Goal: Task Accomplishment & Management: Manage account settings

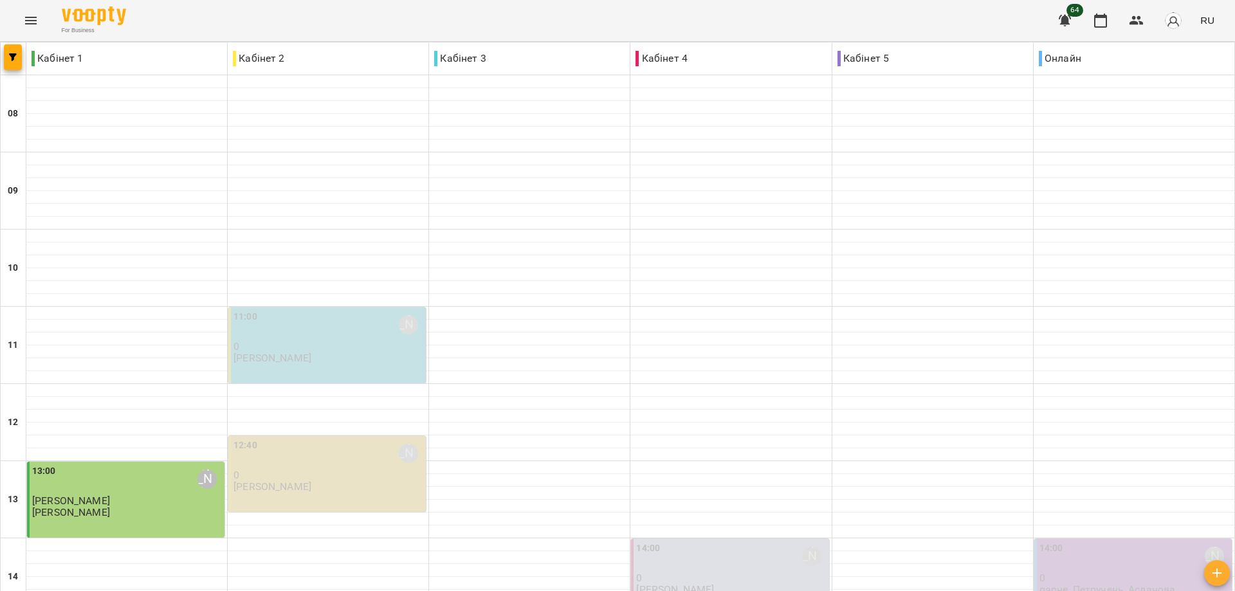
scroll to position [450, 0]
click at [30, 24] on icon "Menu" at bounding box center [31, 21] width 12 height 8
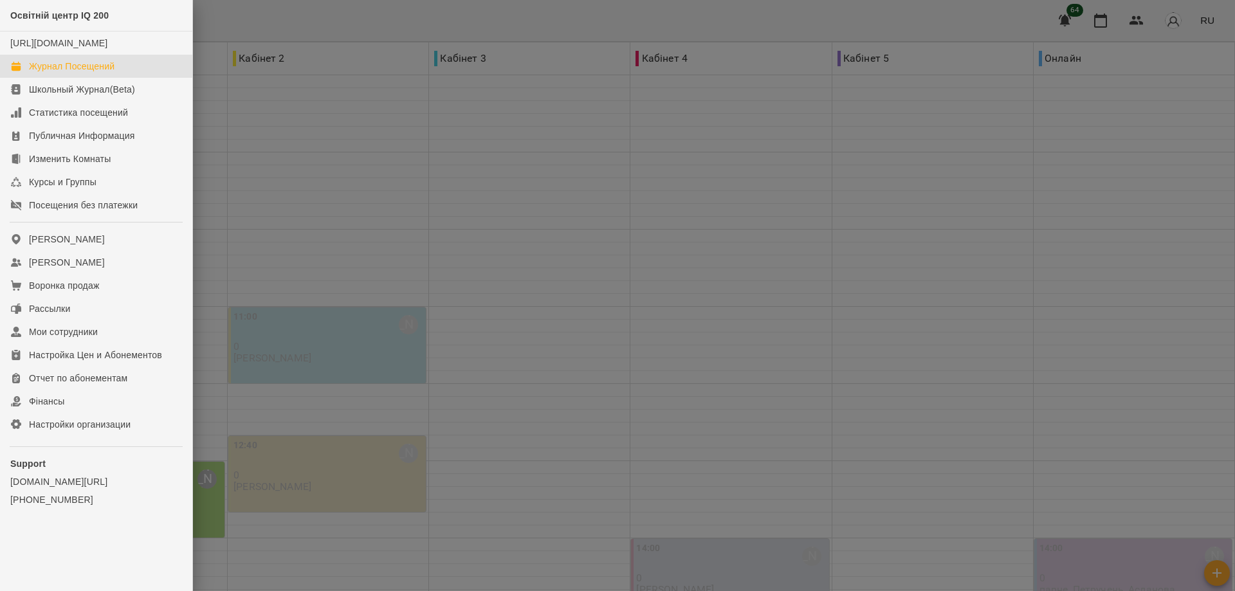
click at [76, 73] on div "Журнал Посещений" at bounding box center [72, 66] width 86 height 13
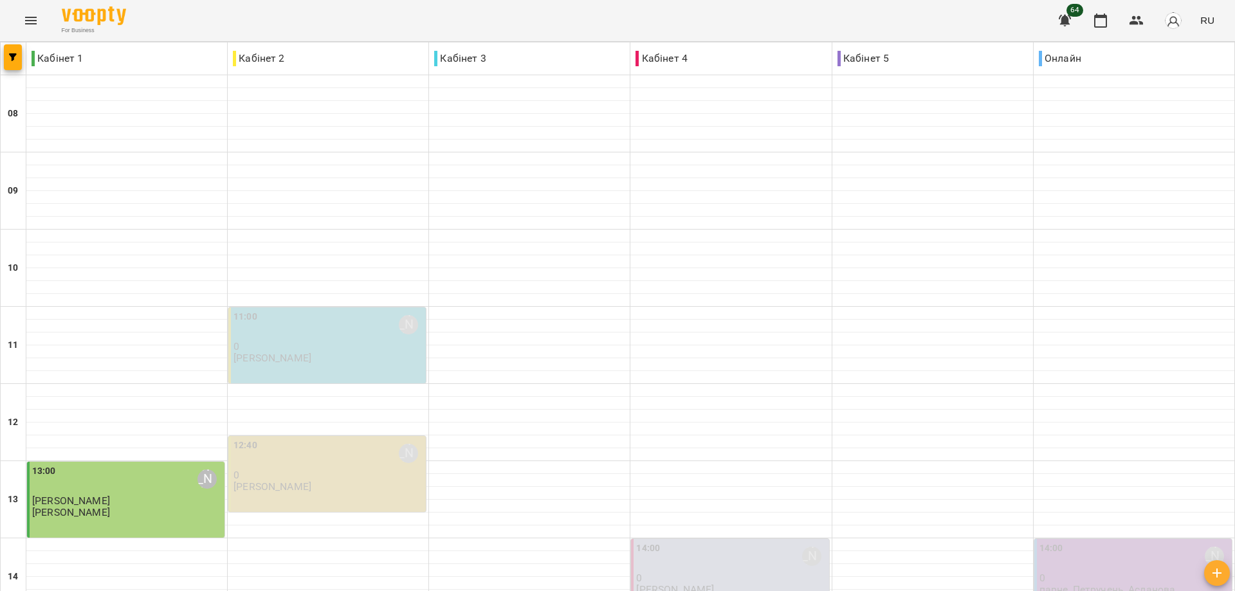
scroll to position [496, 0]
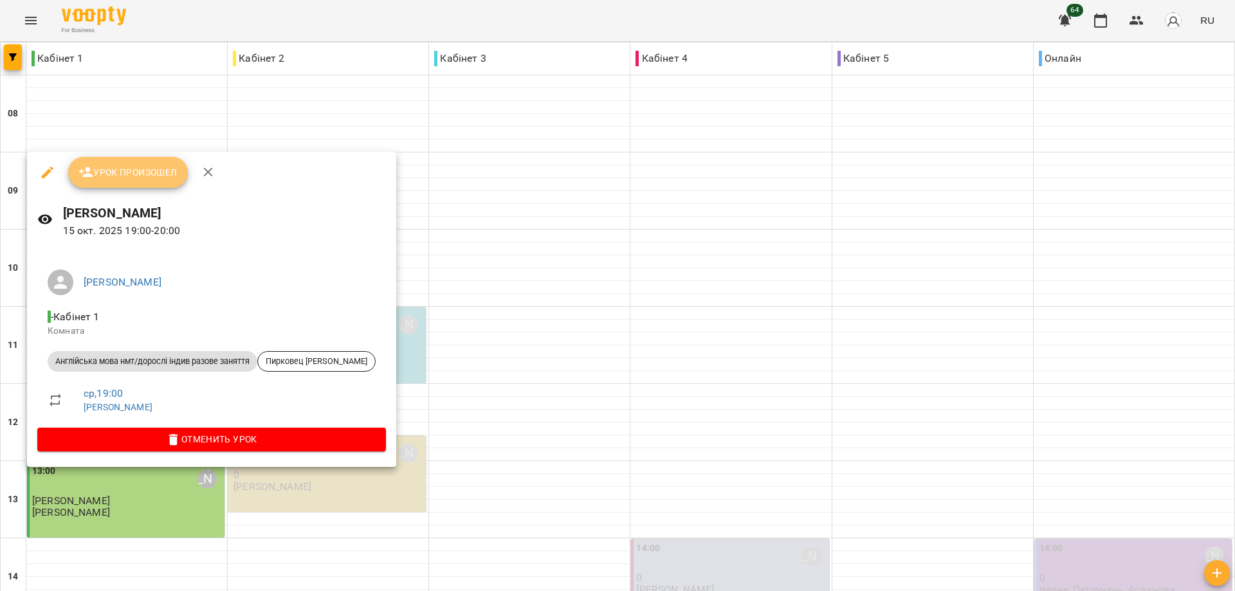
click at [142, 161] on button "Урок произошел" at bounding box center [128, 172] width 120 height 31
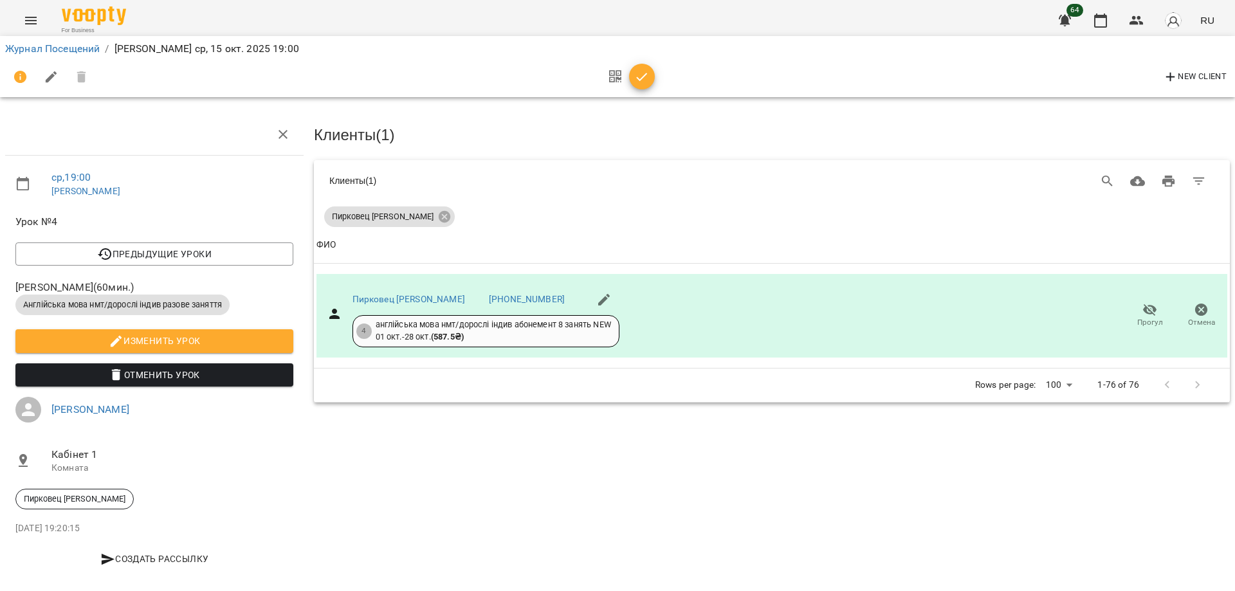
click at [638, 80] on icon "button" at bounding box center [641, 76] width 15 height 15
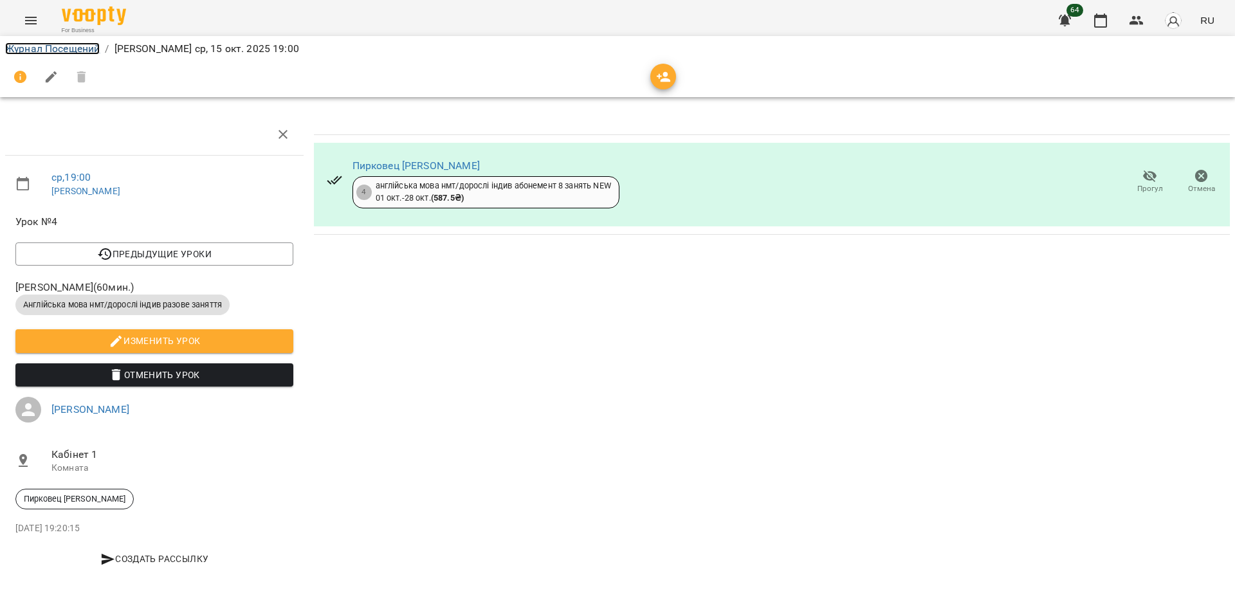
click at [77, 49] on link "Журнал Посещений" at bounding box center [52, 48] width 95 height 12
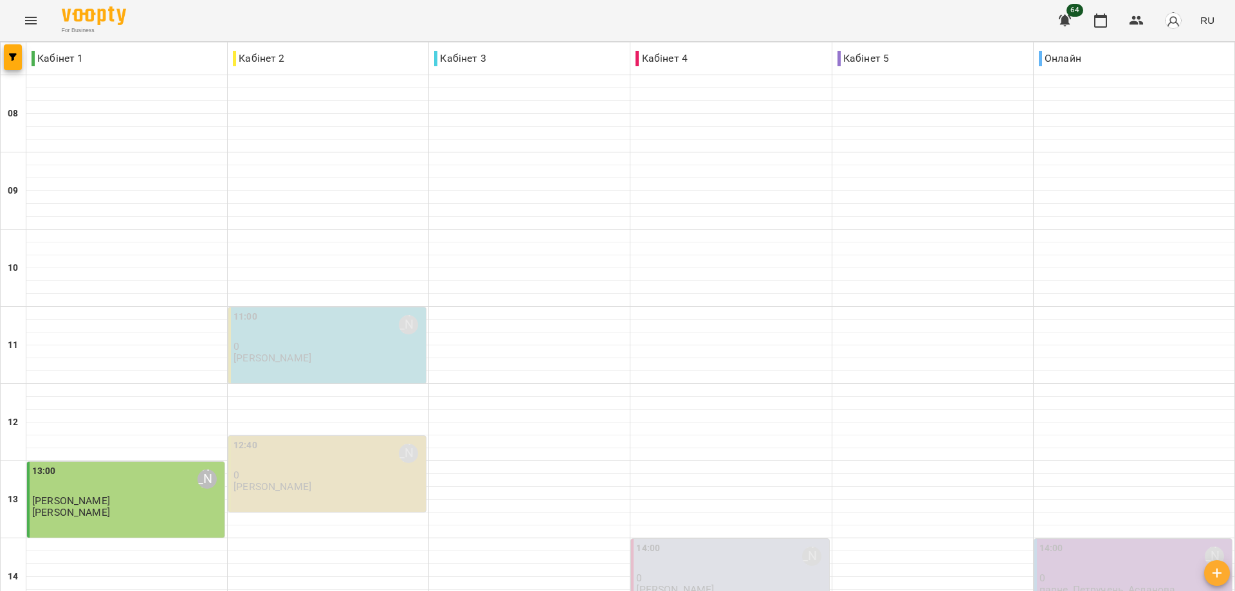
scroll to position [496, 0]
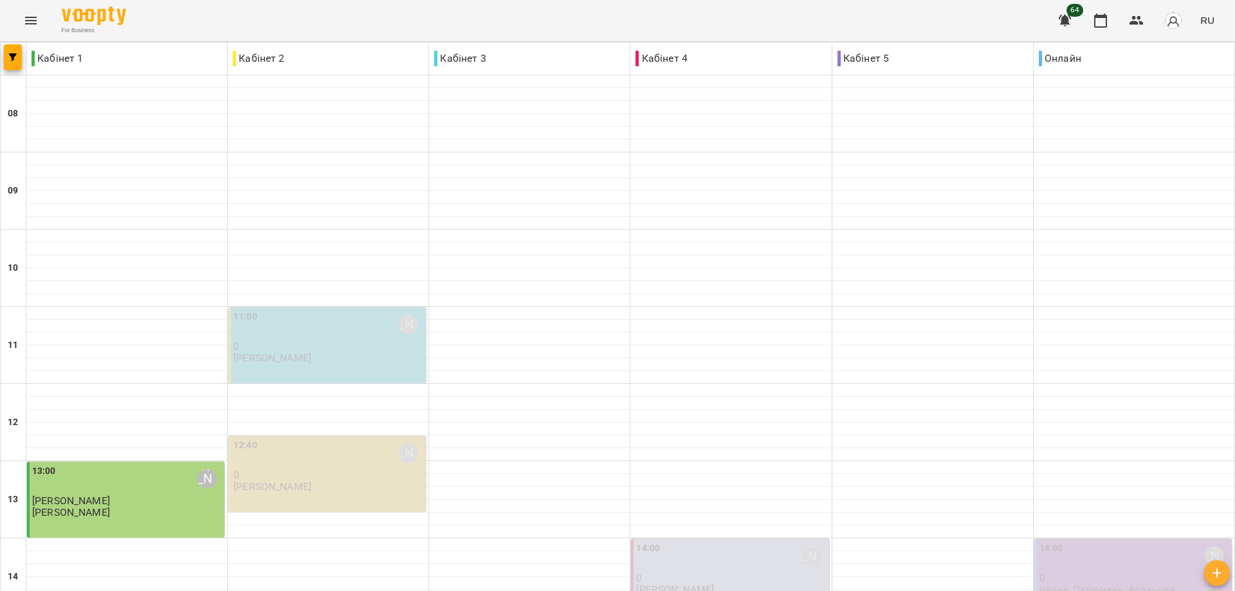
scroll to position [322, 0]
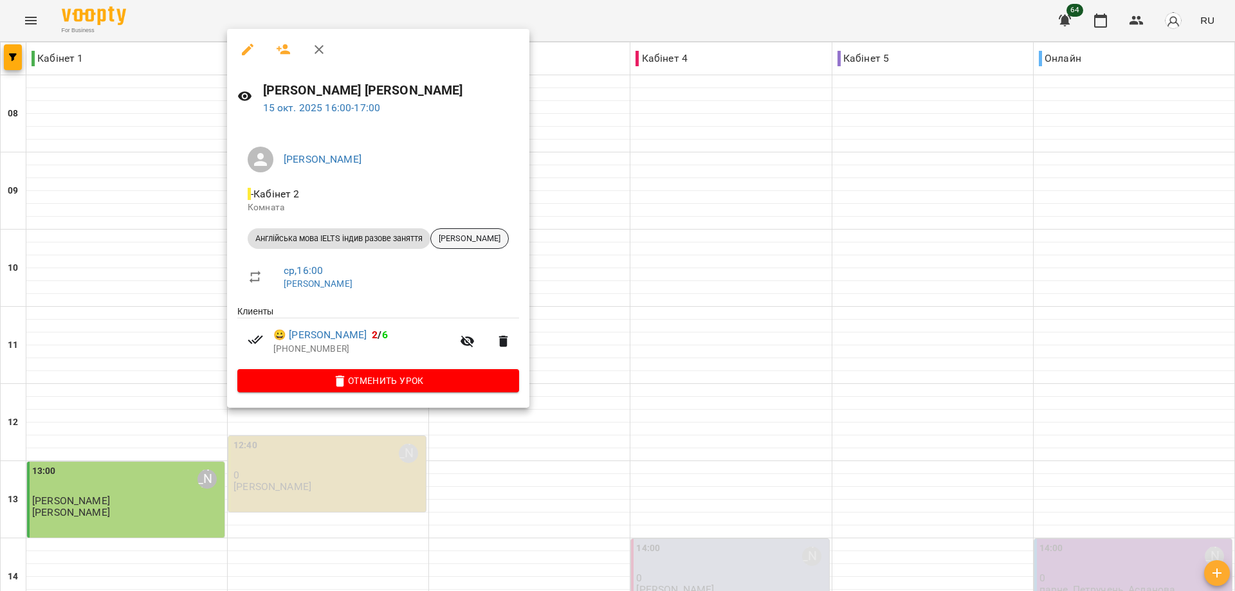
click at [478, 241] on span "Оданець Радомир" at bounding box center [469, 239] width 77 height 12
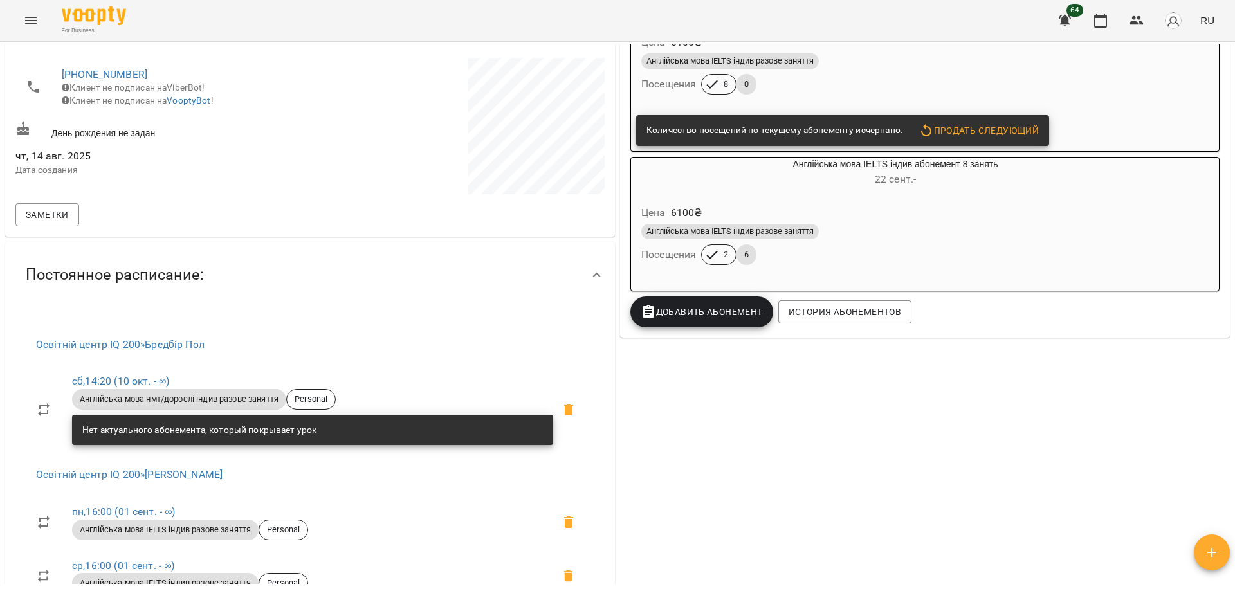
scroll to position [257, 0]
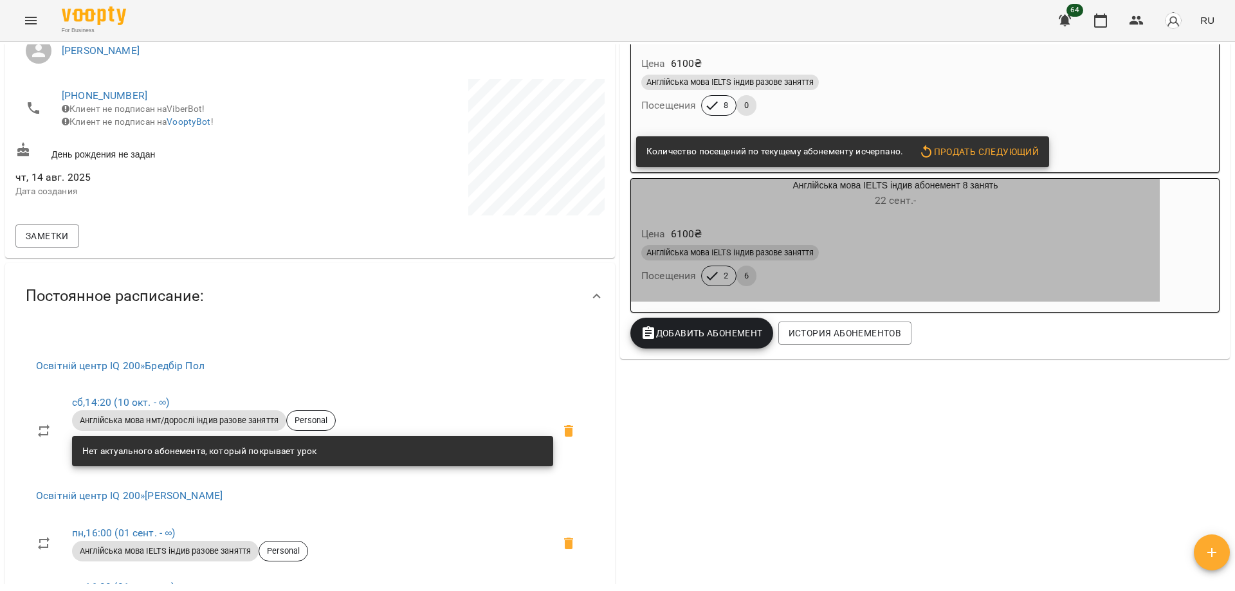
click at [863, 242] on div "Цена 6100 ₴" at bounding box center [895, 234] width 513 height 23
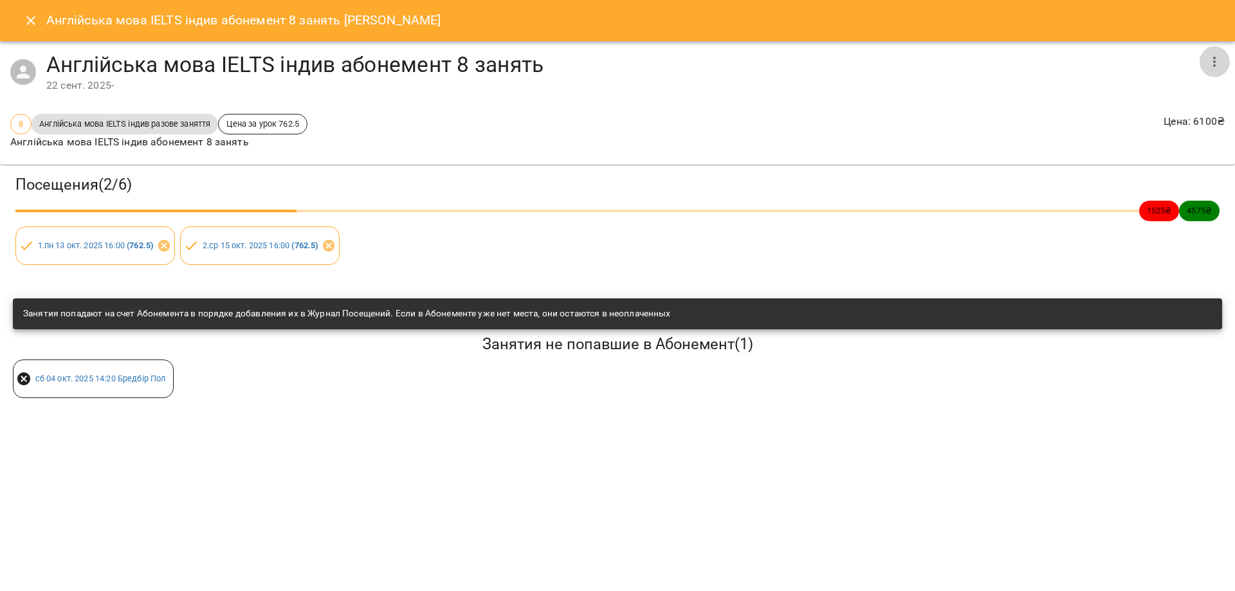
click at [1215, 59] on icon "button" at bounding box center [1214, 62] width 3 height 10
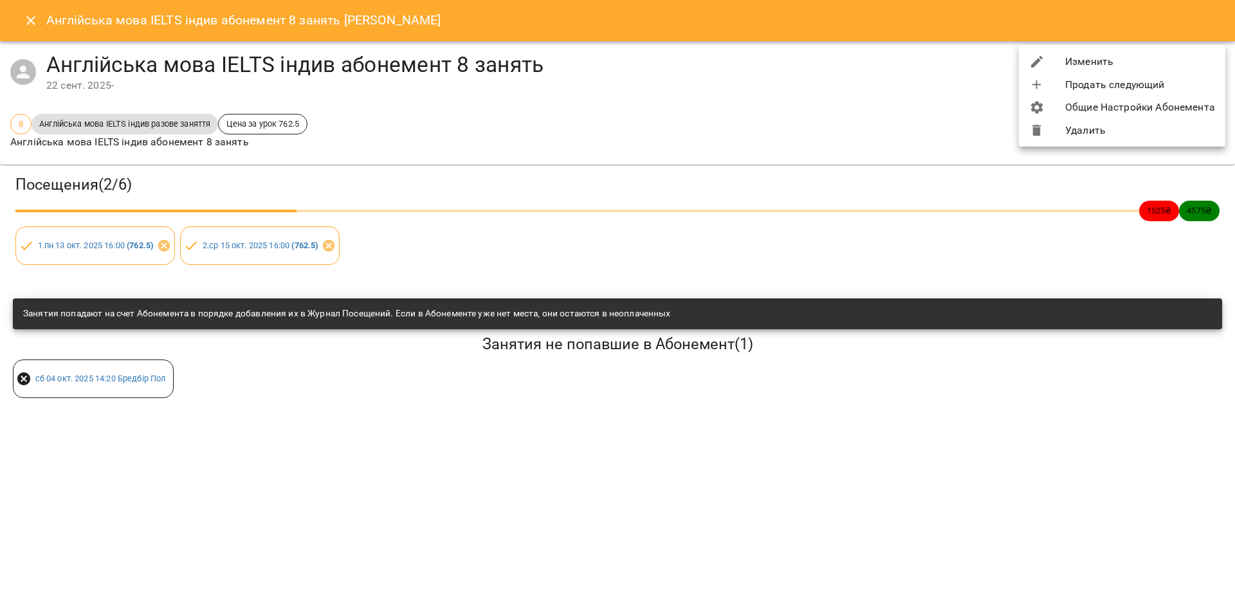
click at [28, 21] on div at bounding box center [617, 295] width 1235 height 591
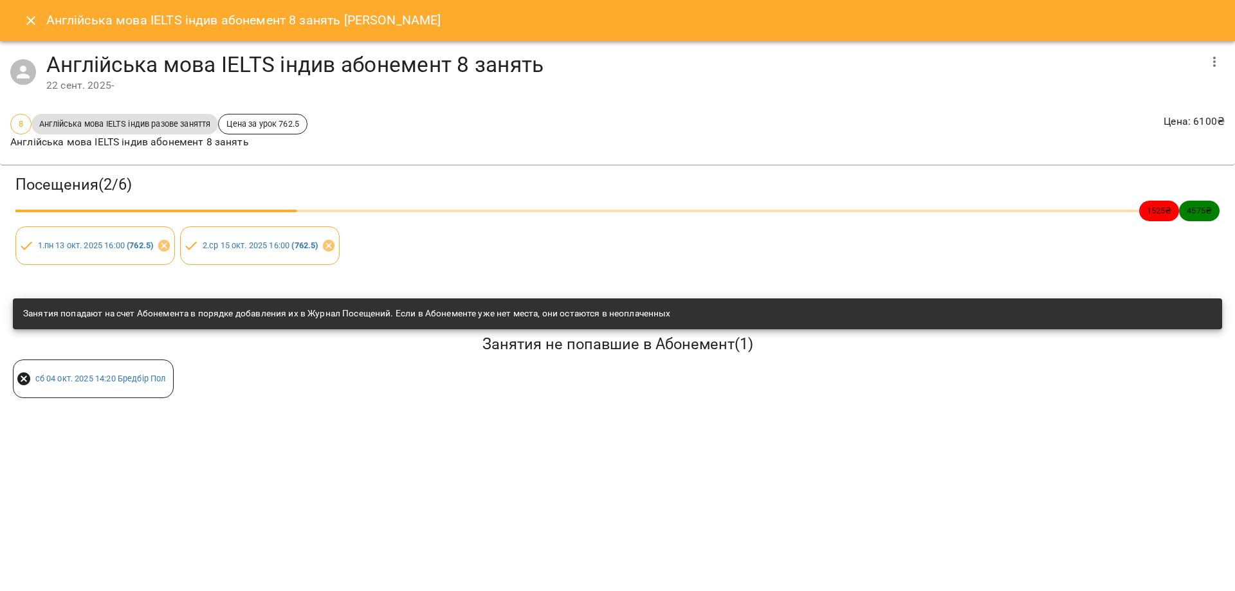
click at [36, 22] on icon "Close" at bounding box center [30, 20] width 15 height 15
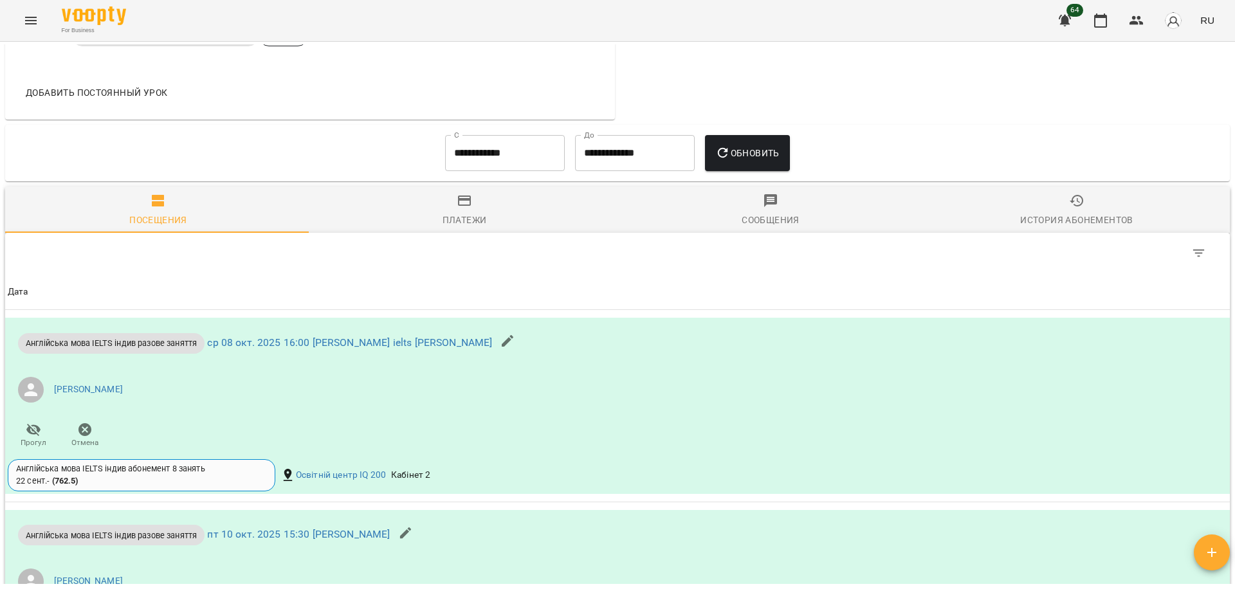
scroll to position [901, 0]
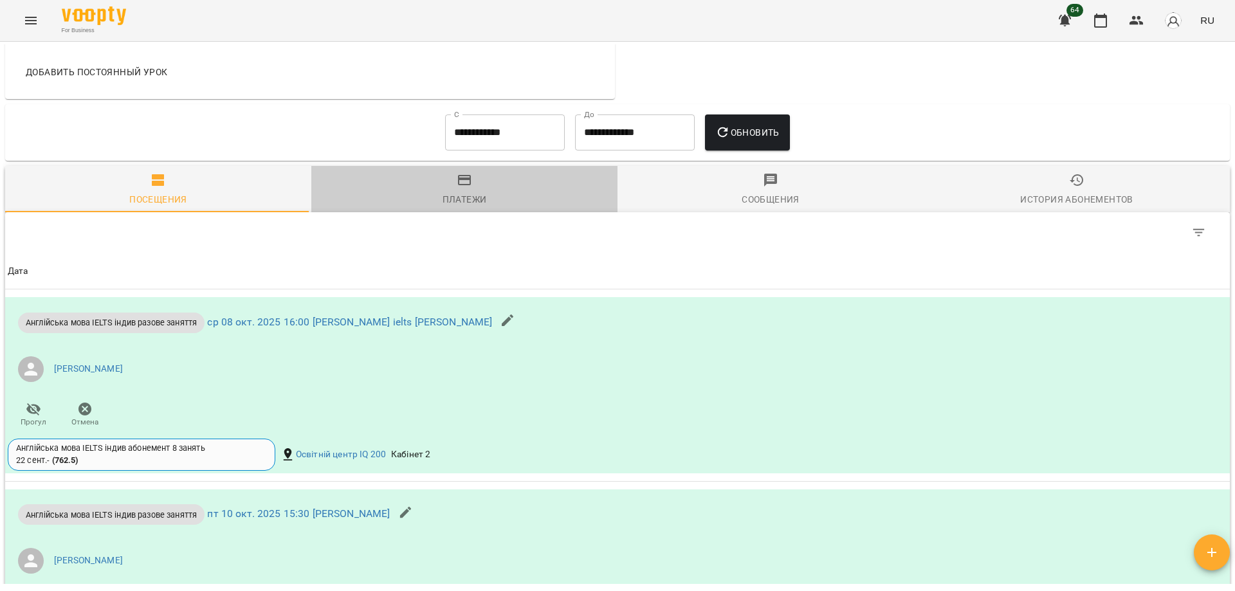
click at [466, 194] on div "Платежи" at bounding box center [465, 199] width 44 height 15
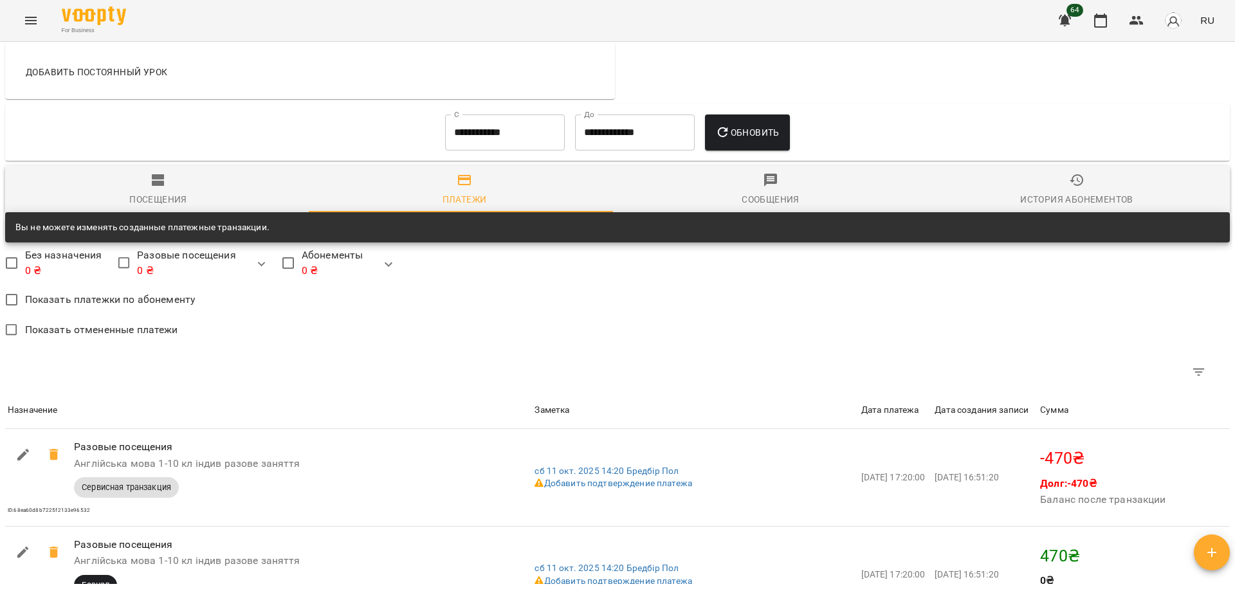
click at [1070, 182] on icon "button" at bounding box center [1077, 180] width 14 height 12
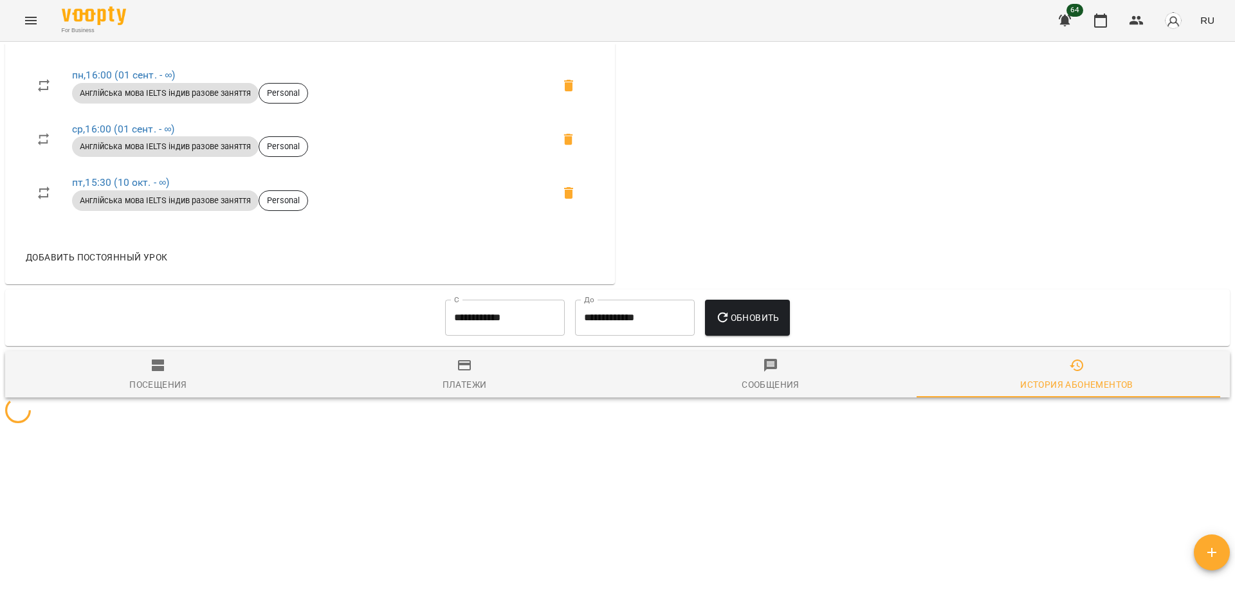
scroll to position [849, 0]
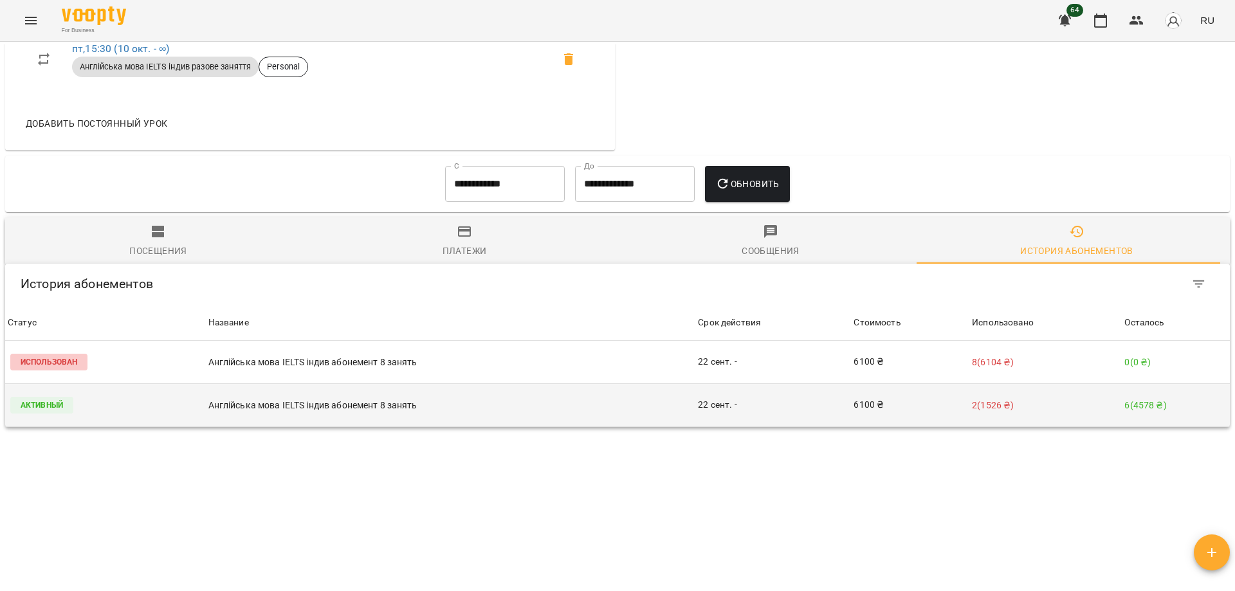
click at [566, 388] on td "Англійська мова IELTS індив абонемент 8 занять" at bounding box center [451, 405] width 490 height 43
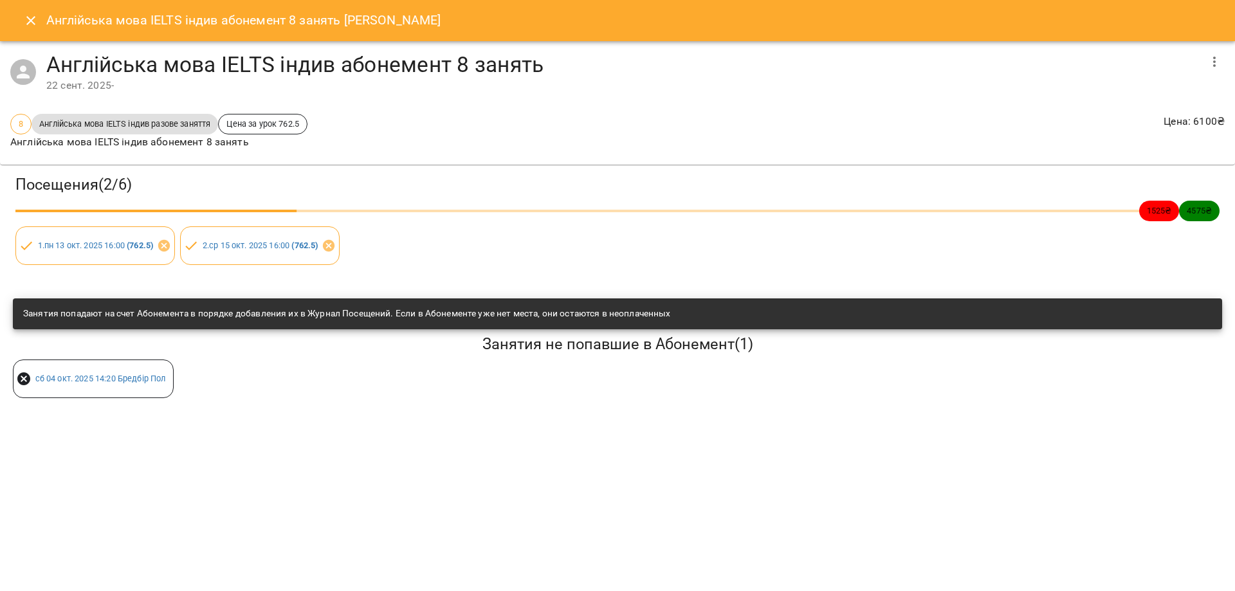
click at [566, 368] on div "сб 04 окт. 2025 14:20 Бредбір Пол" at bounding box center [617, 379] width 1215 height 44
click at [35, 21] on icon "Close" at bounding box center [30, 20] width 15 height 15
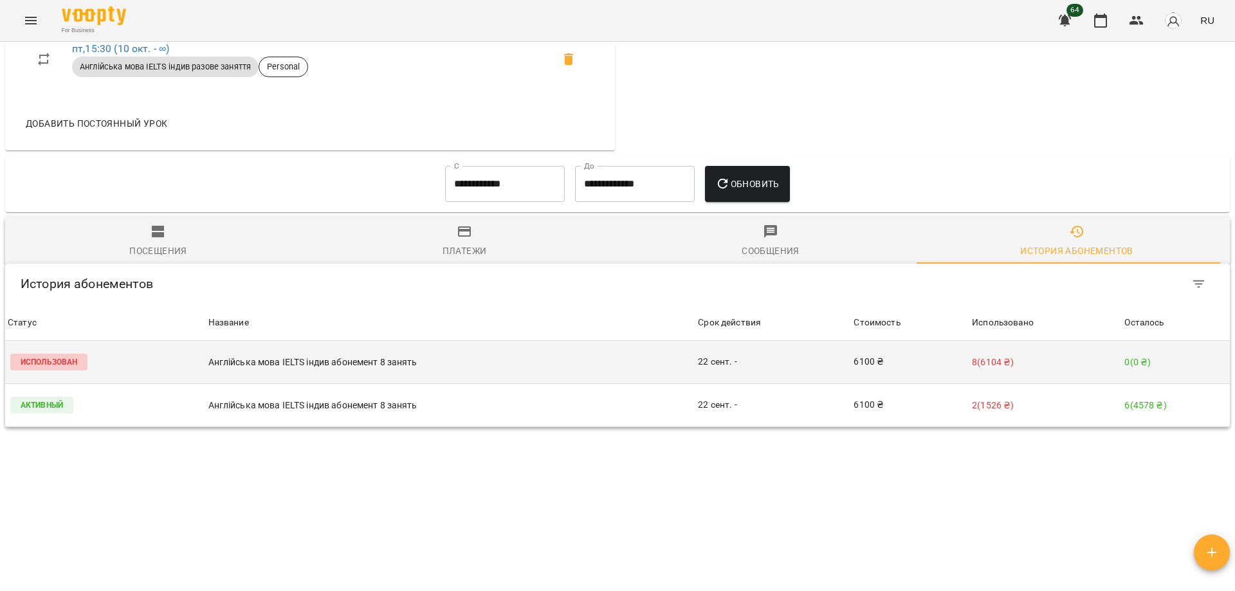
click at [389, 364] on p "Англійська мова IELTS індив абонемент 8 занять" at bounding box center [450, 363] width 485 height 14
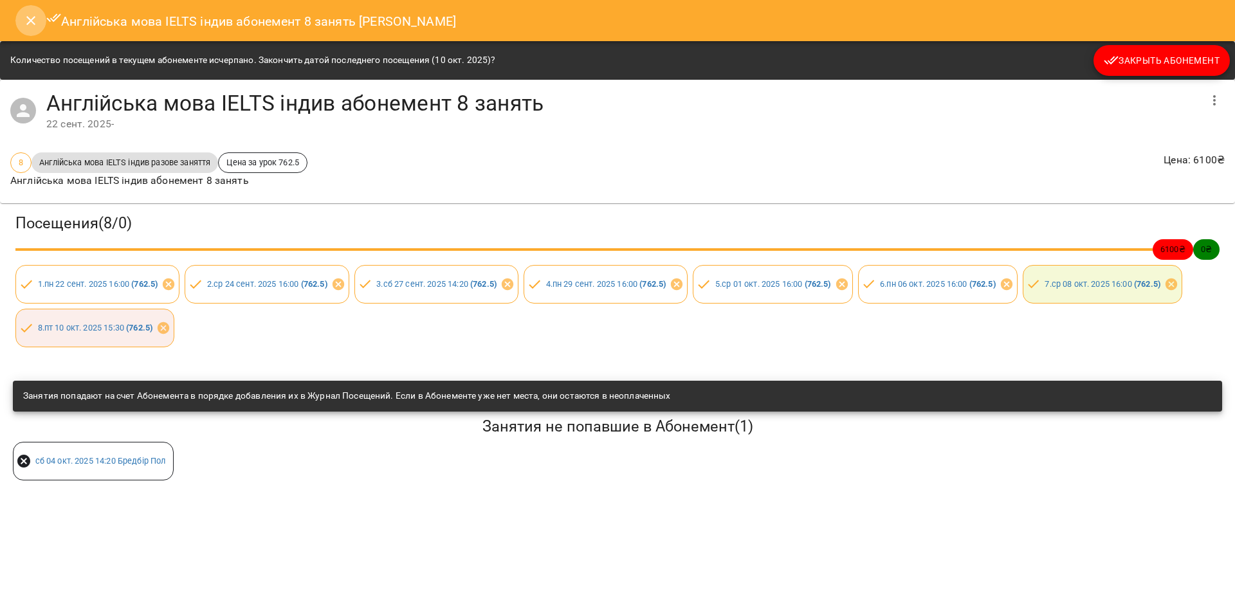
click at [35, 22] on icon "Close" at bounding box center [30, 20] width 15 height 15
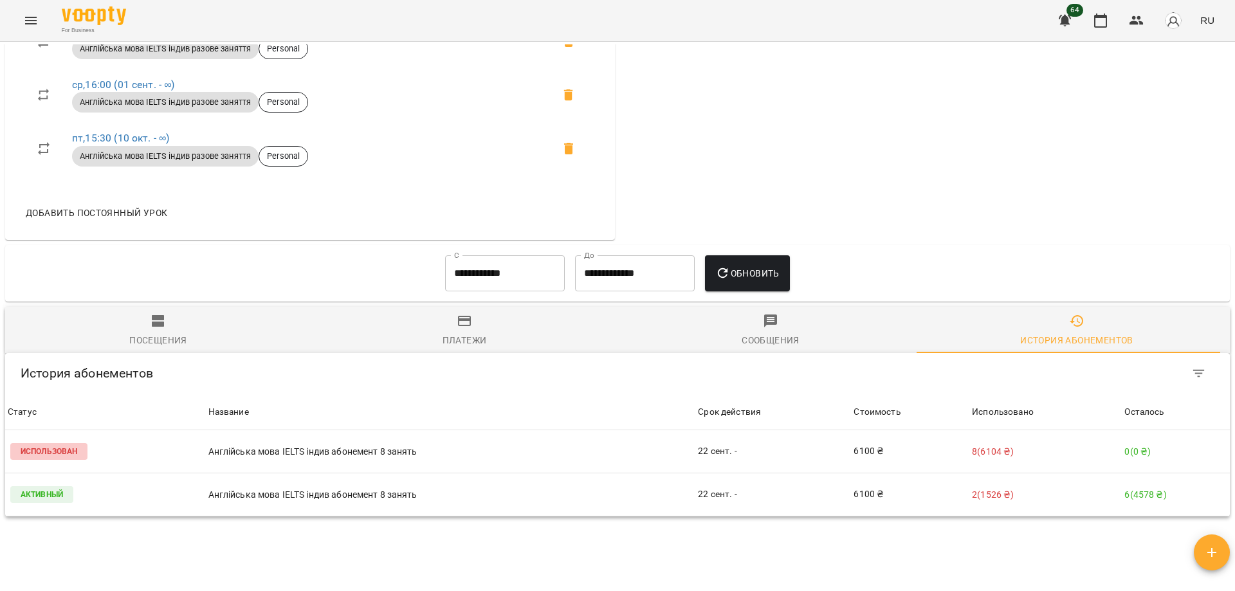
scroll to position [780, 0]
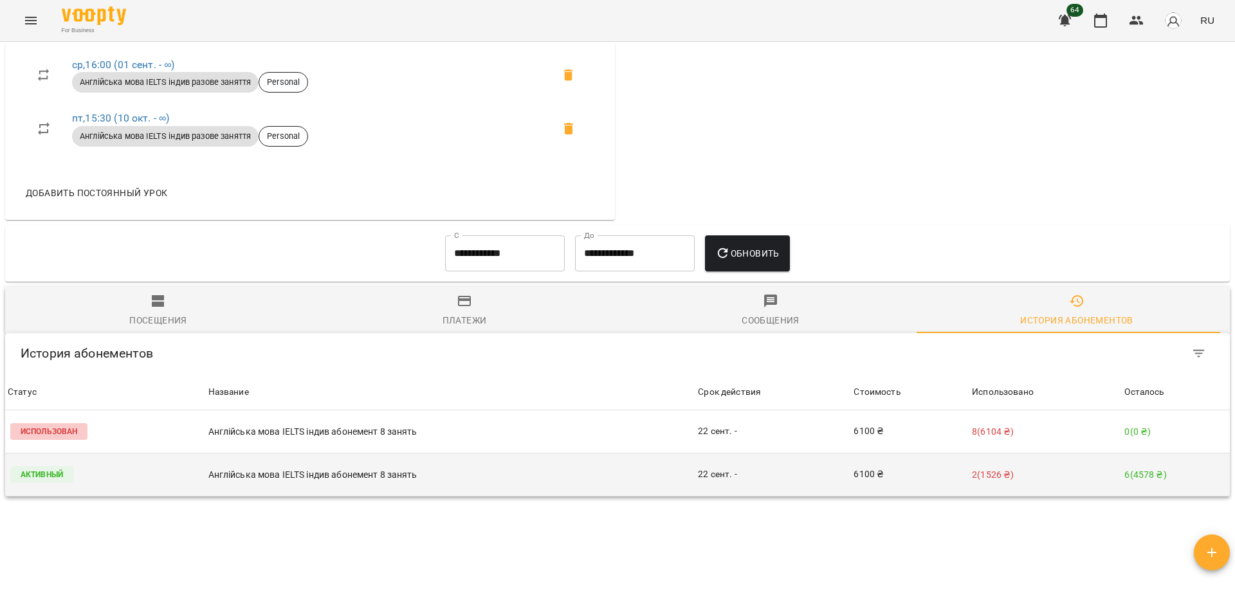
click at [380, 477] on p "Англійська мова IELTS індив абонемент 8 занять" at bounding box center [450, 475] width 485 height 14
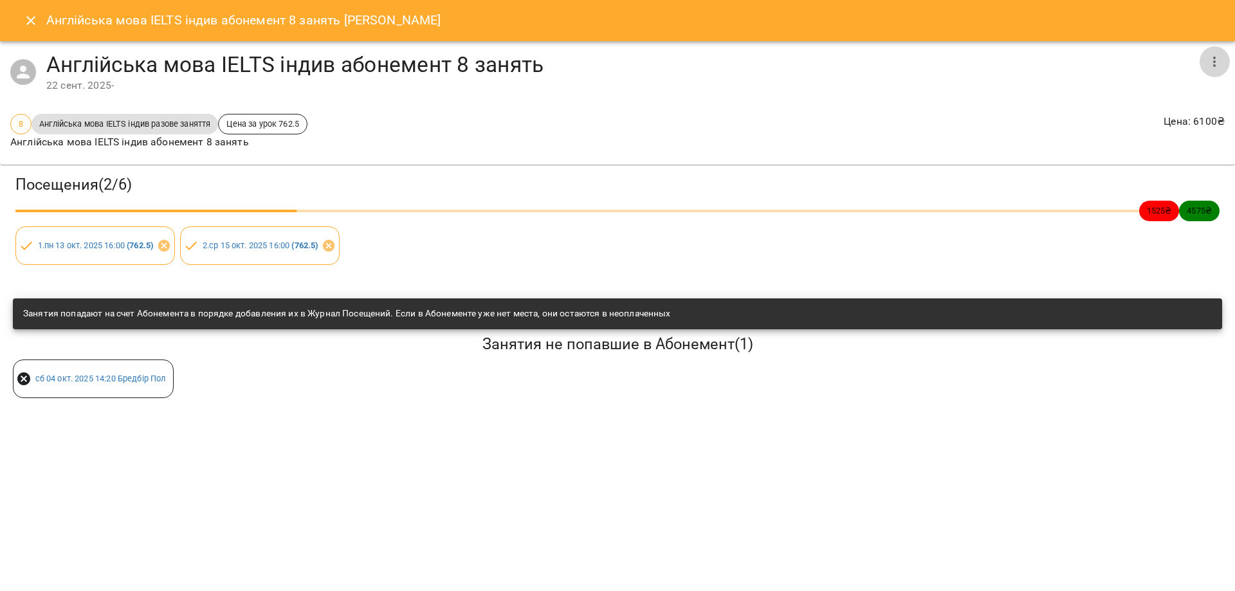
click at [1214, 63] on icon "button" at bounding box center [1214, 61] width 15 height 15
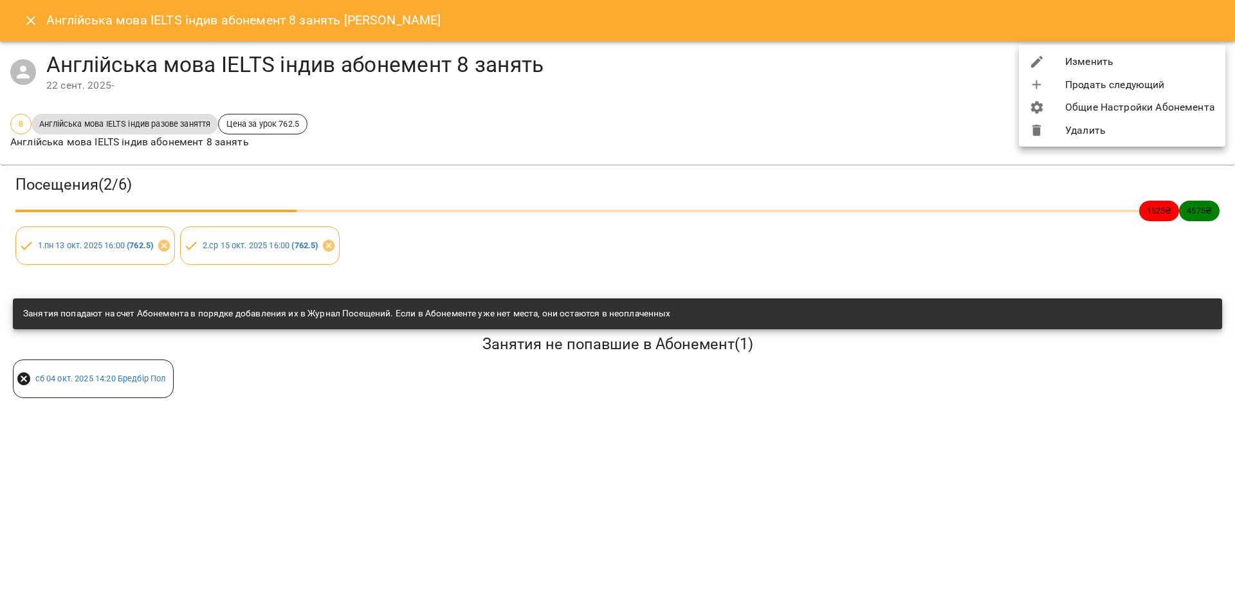
click at [1083, 131] on li "Удалить" at bounding box center [1122, 130] width 207 height 23
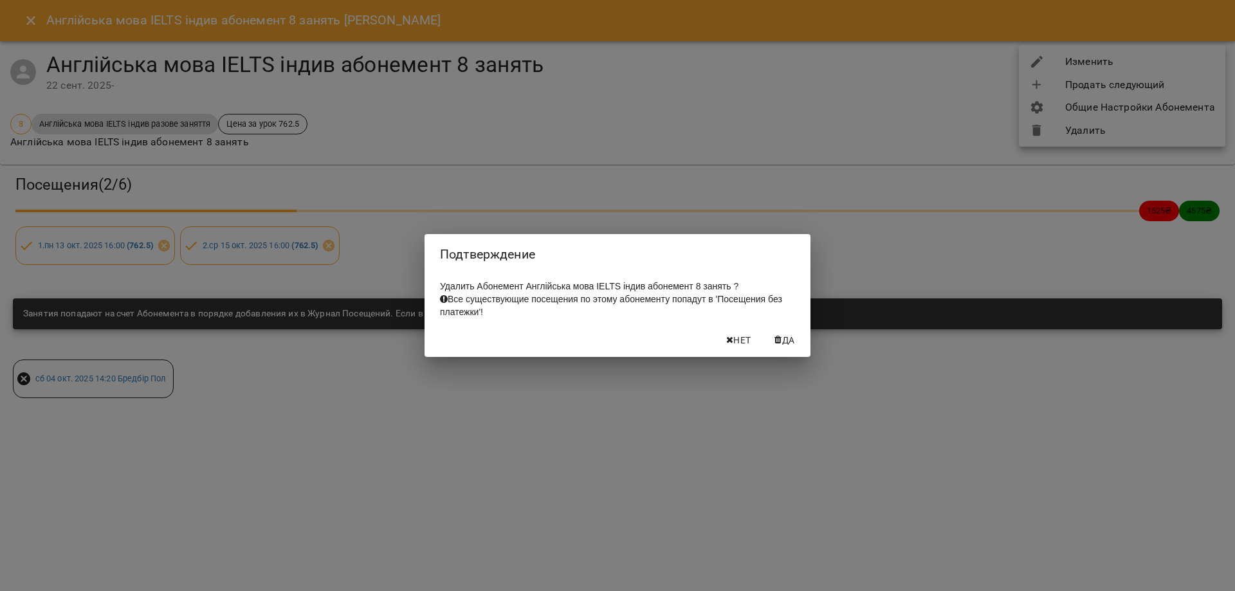
click at [795, 344] on span "Да" at bounding box center [788, 340] width 13 height 15
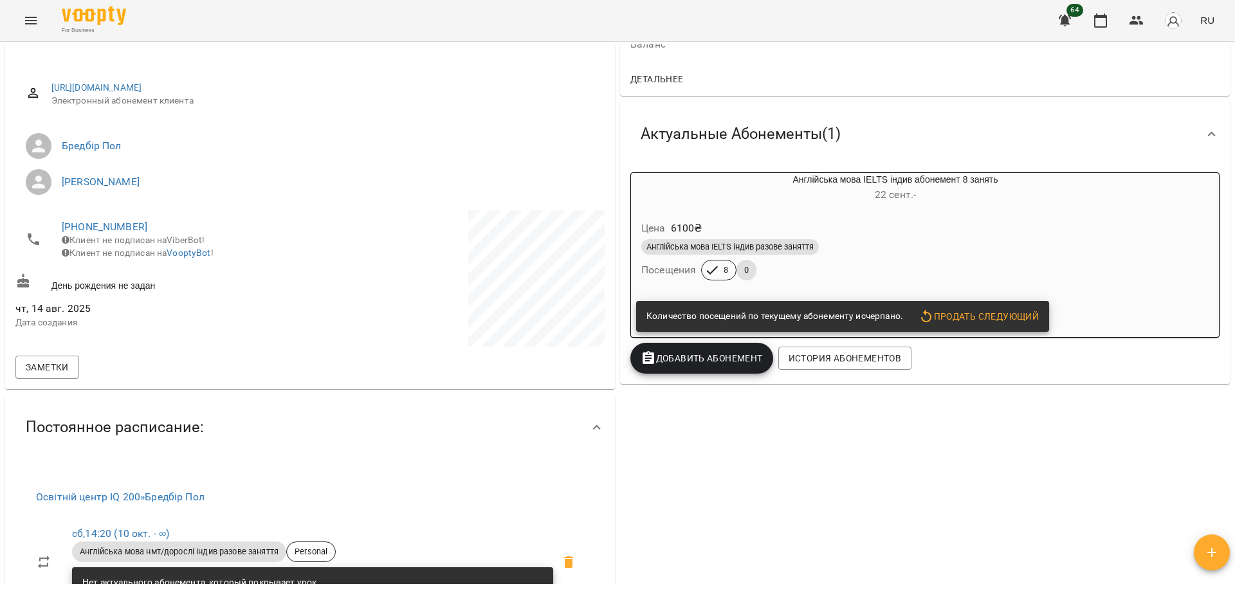
scroll to position [0, 0]
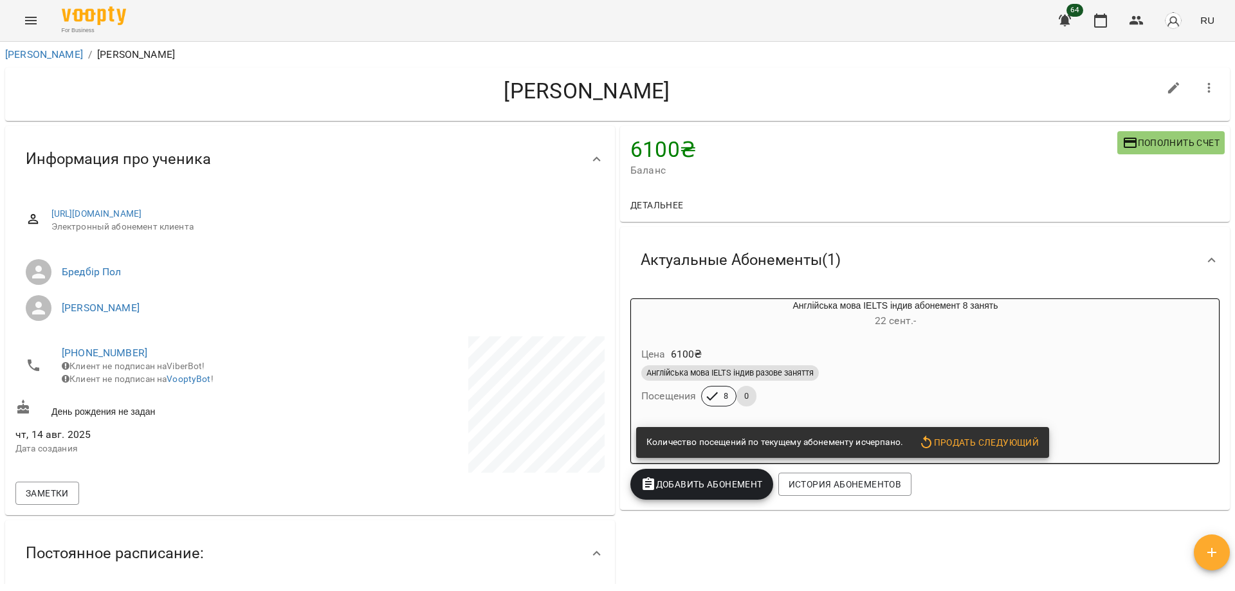
click at [683, 485] on span "Добавить Абонемент" at bounding box center [702, 484] width 122 height 15
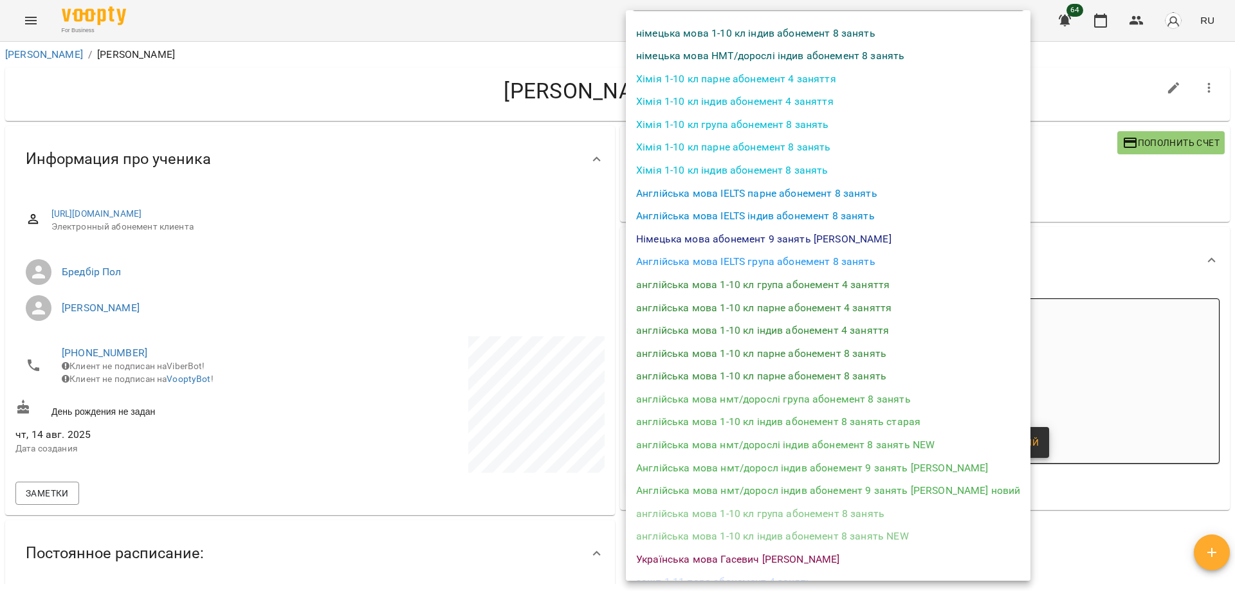
scroll to position [64, 0]
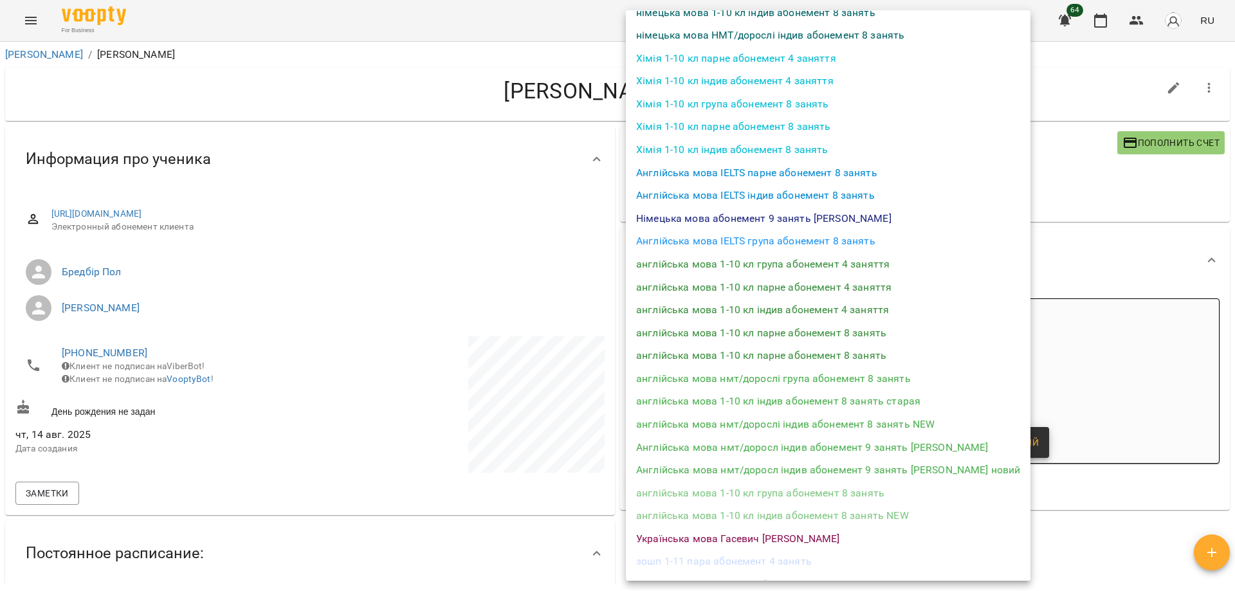
click at [809, 196] on li "Англійська мова IELTS індив абонемент 8 занять" at bounding box center [828, 195] width 405 height 23
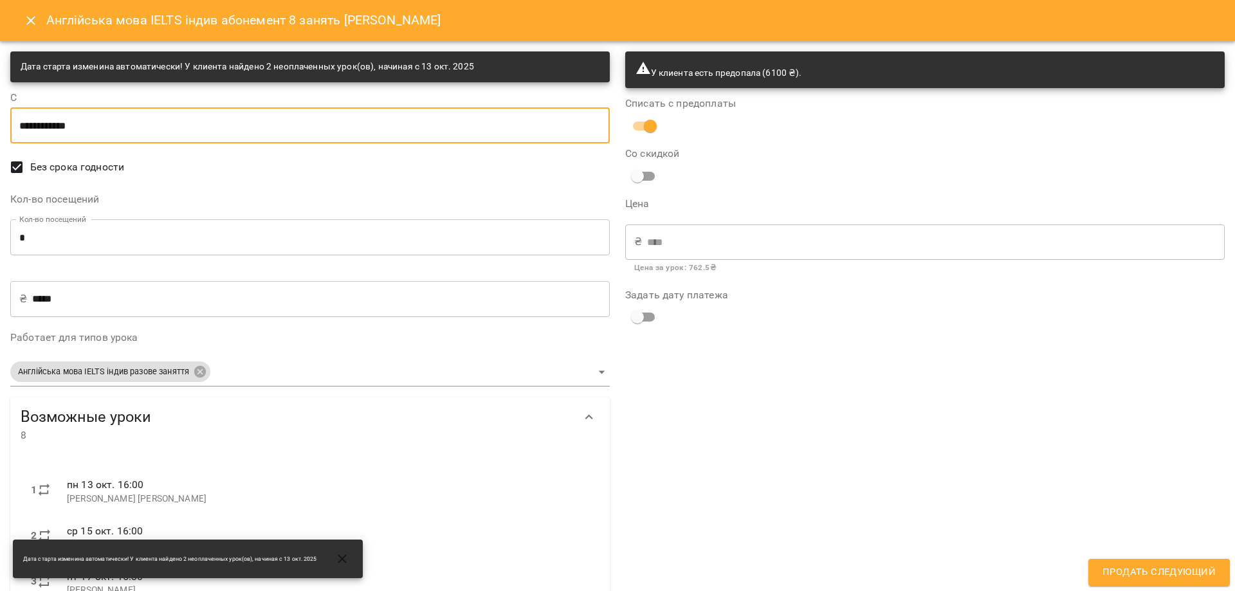
click at [33, 126] on input "**********" at bounding box center [310, 125] width 600 height 36
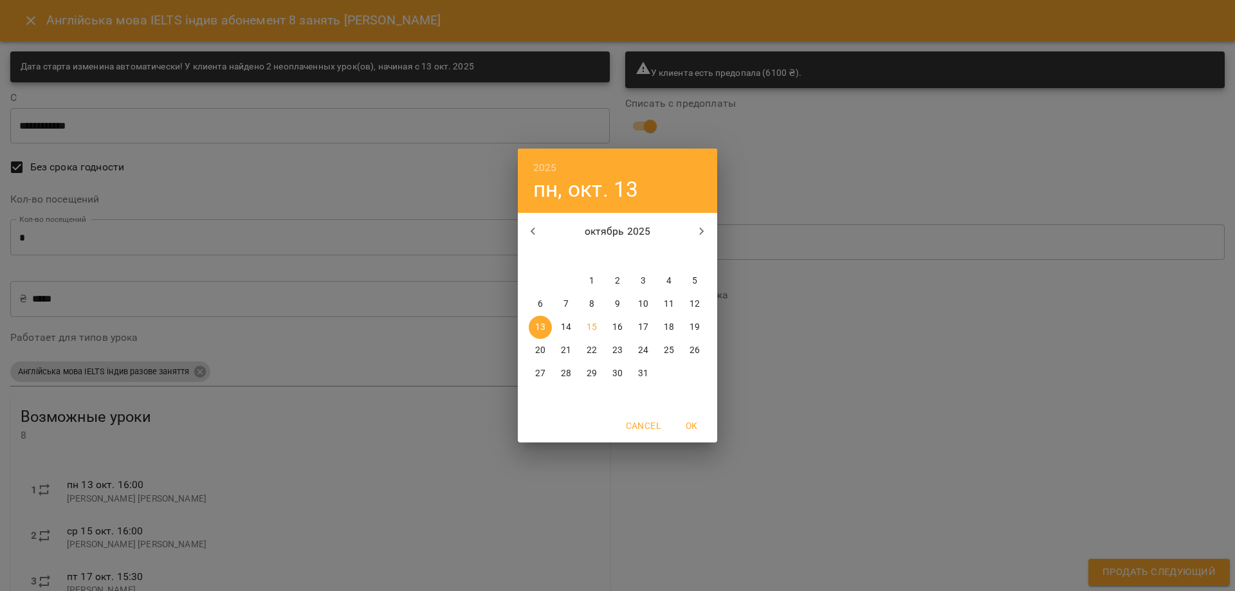
drag, startPoint x: 593, startPoint y: 328, endPoint x: 552, endPoint y: 317, distance: 42.8
click at [592, 326] on p "15" at bounding box center [592, 327] width 10 height 13
type input "**********"
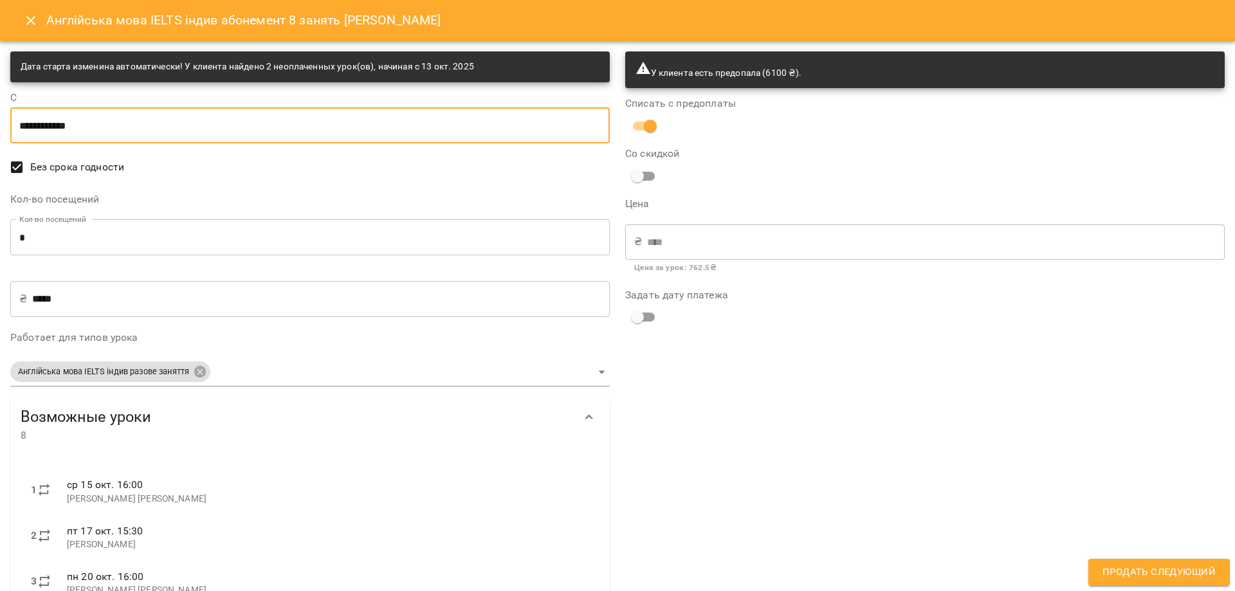
click at [1137, 569] on span "Продать следующий" at bounding box center [1159, 572] width 113 height 17
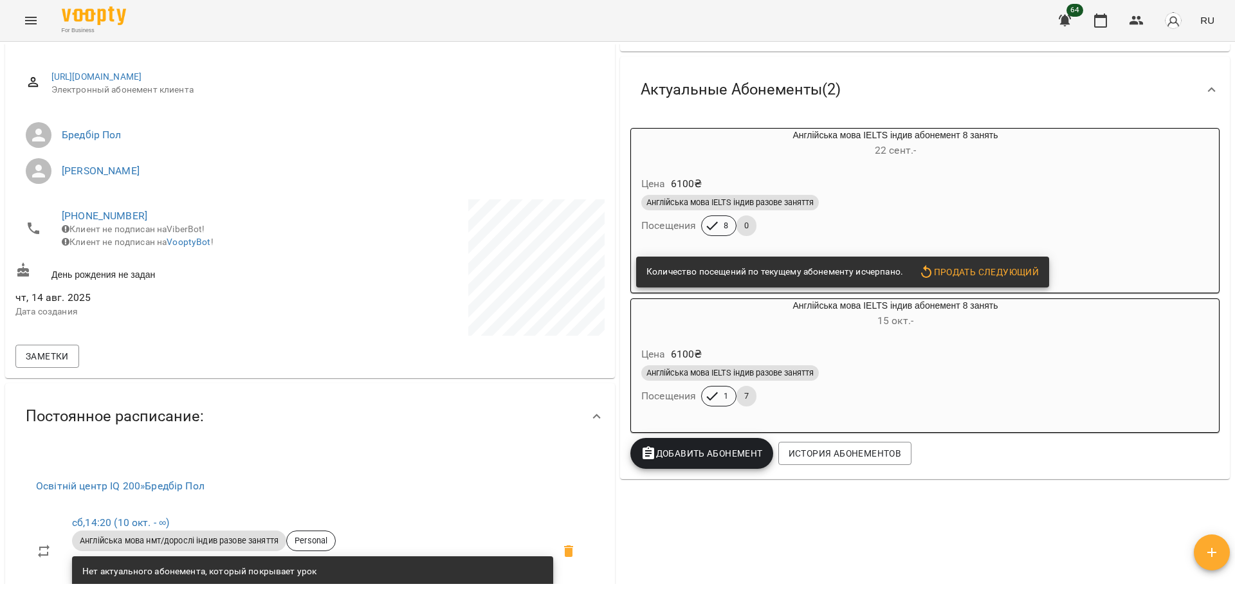
scroll to position [0, 0]
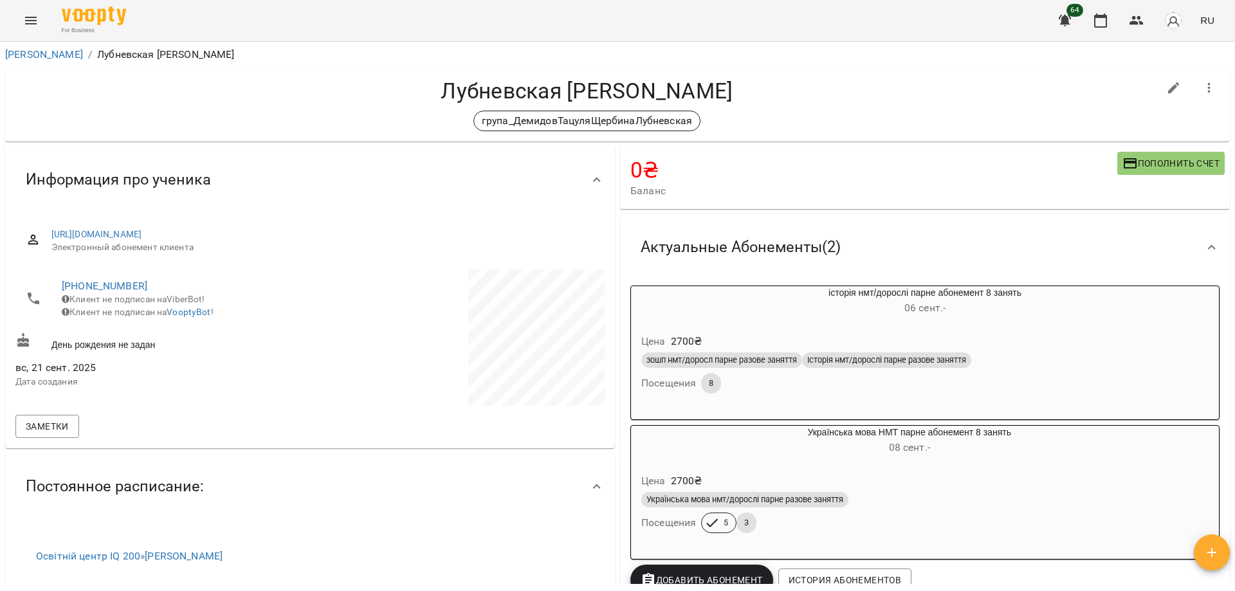
click at [37, 15] on icon "Menu" at bounding box center [30, 20] width 15 height 15
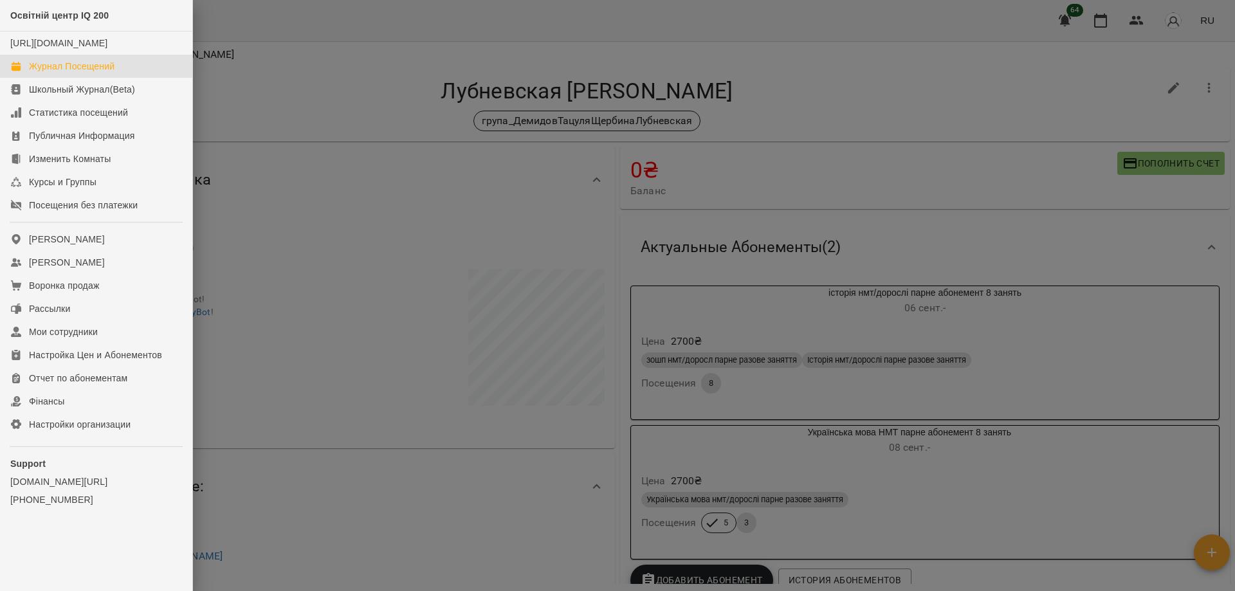
click at [71, 73] on link "Журнал Посещений" at bounding box center [96, 66] width 192 height 23
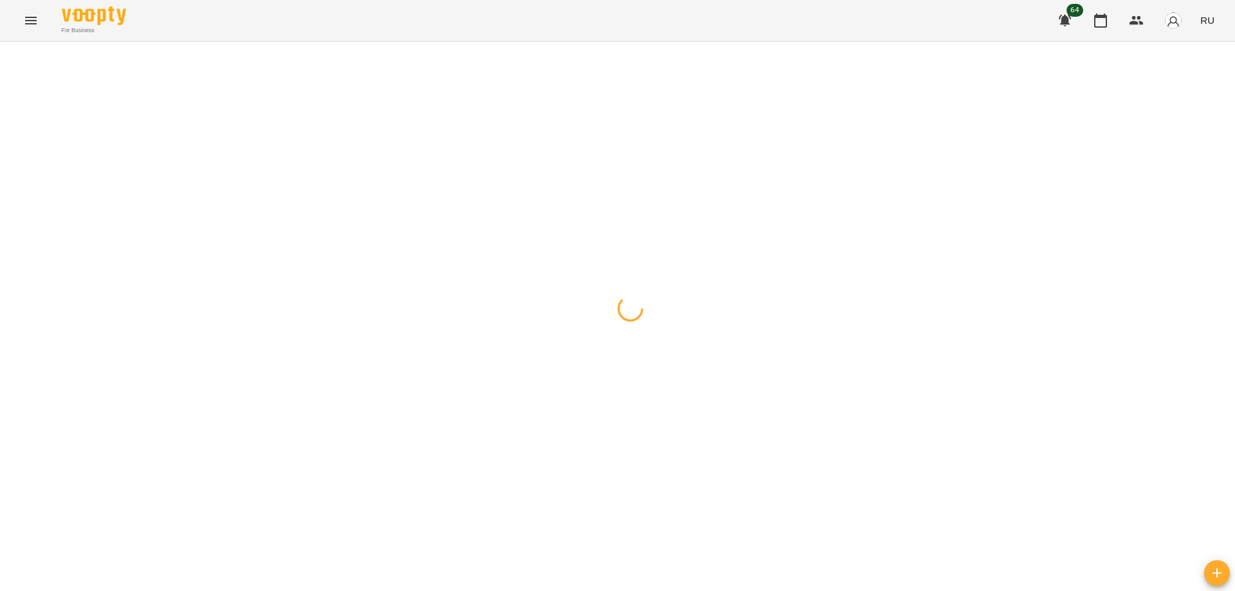
click at [31, 17] on icon "Menu" at bounding box center [30, 20] width 15 height 15
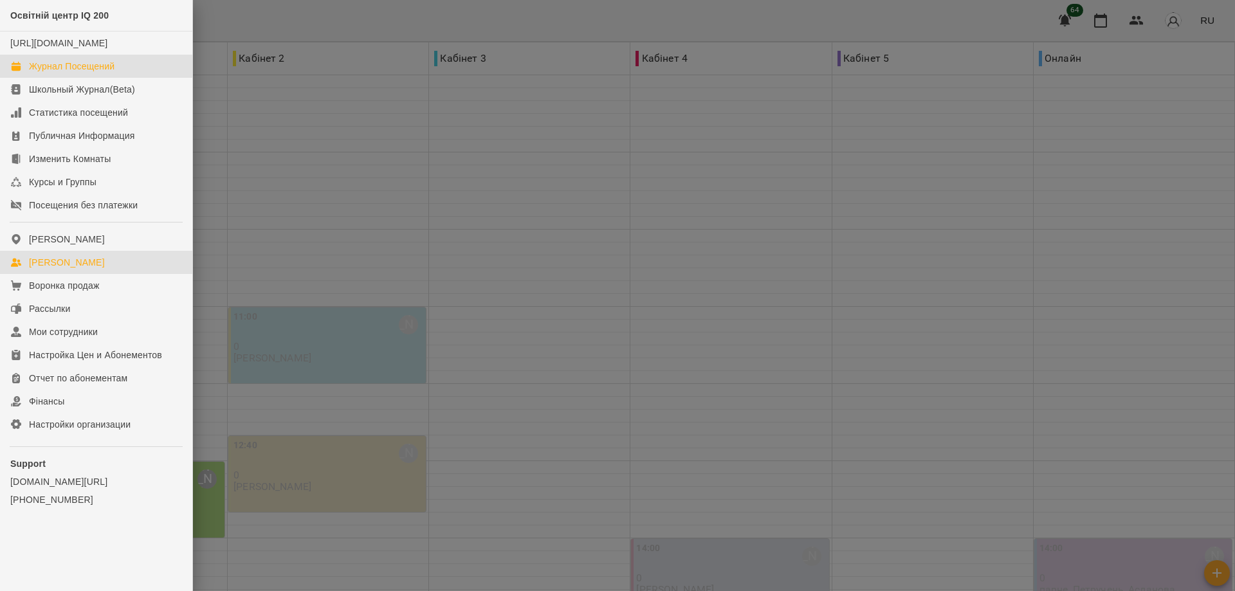
click at [58, 269] on div "Мои Клиенты" at bounding box center [67, 262] width 76 height 13
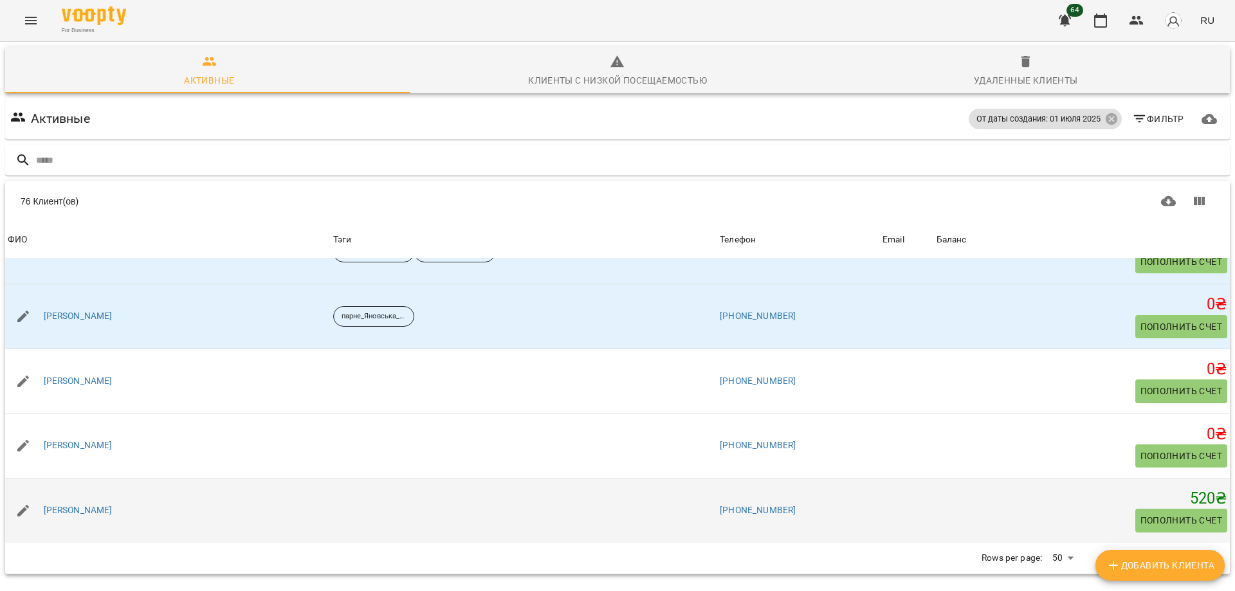
scroll to position [57, 0]
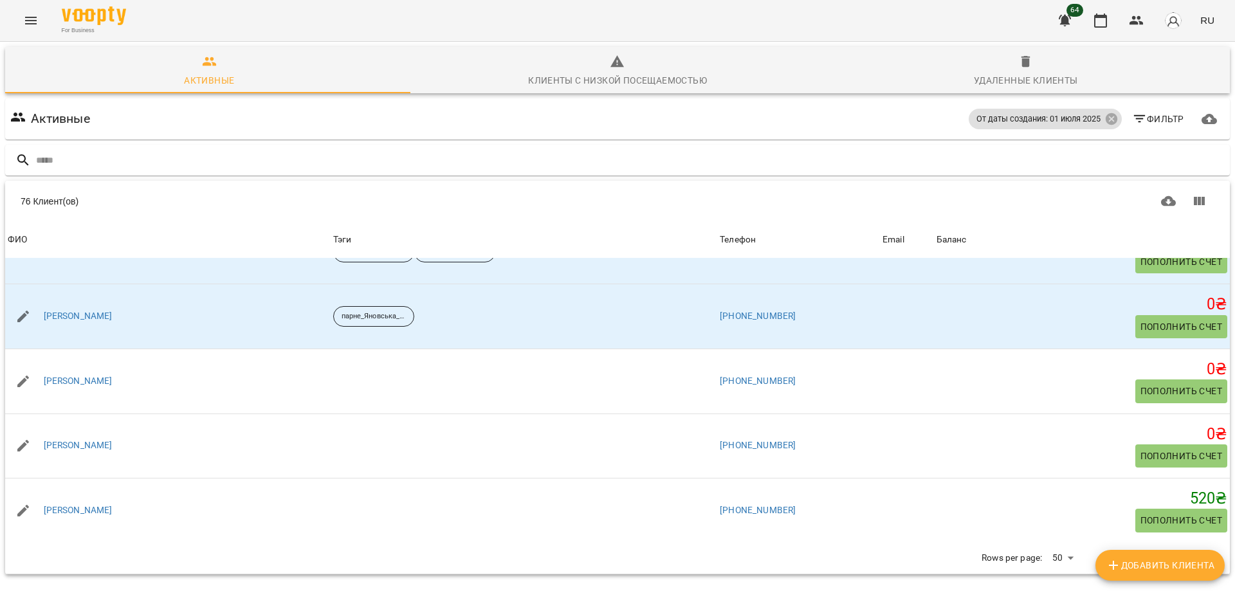
click at [1184, 543] on button "Next Page" at bounding box center [1199, 558] width 31 height 31
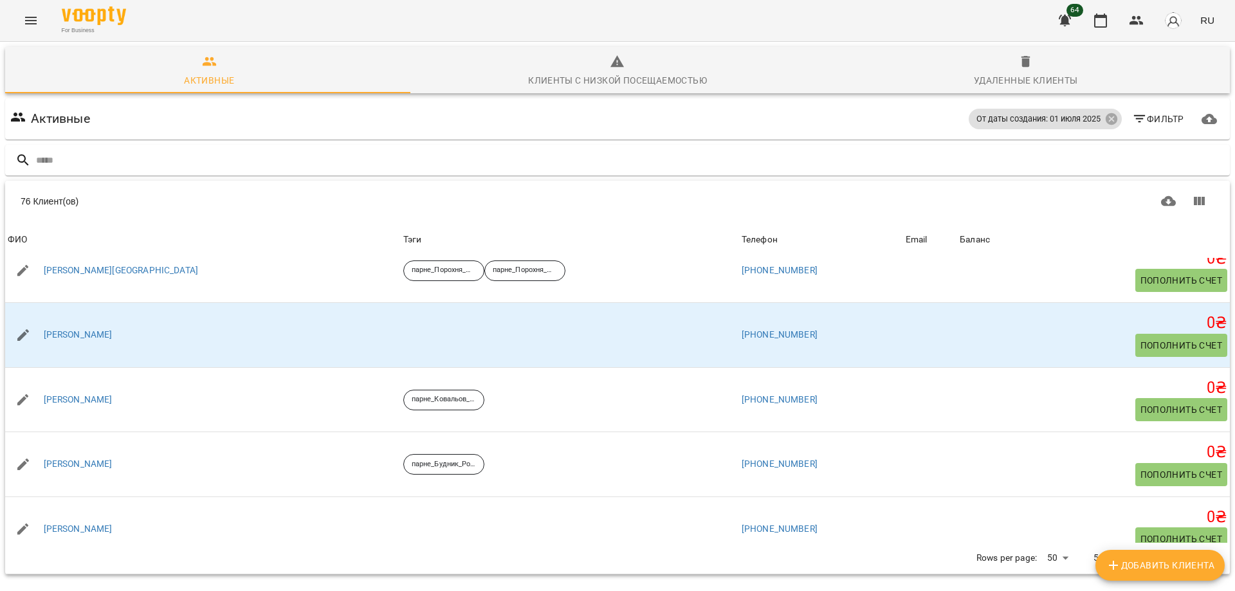
scroll to position [386, 0]
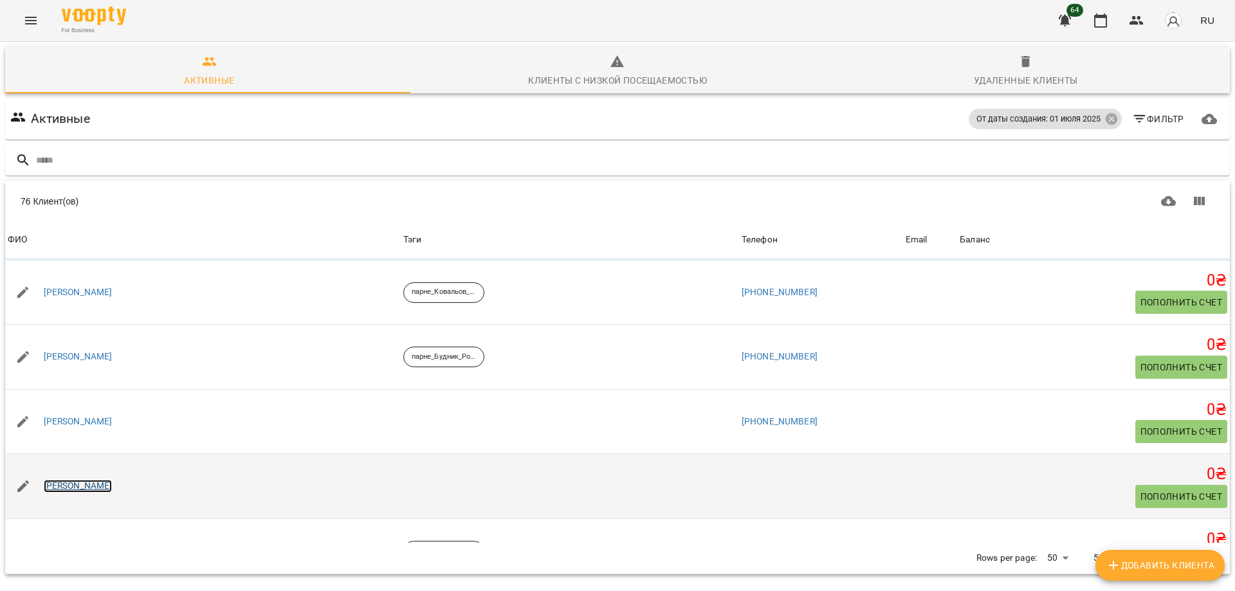
click at [89, 480] on link "Семенюк Денис" at bounding box center [78, 486] width 69 height 13
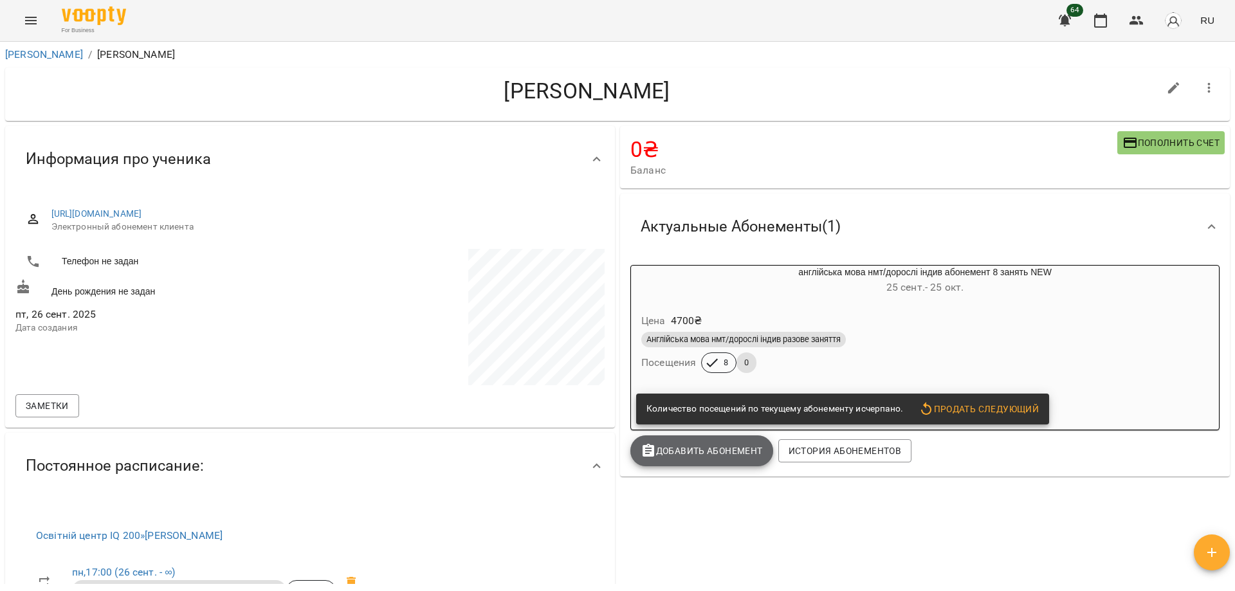
click at [683, 454] on span "Добавить Абонемент" at bounding box center [702, 450] width 122 height 15
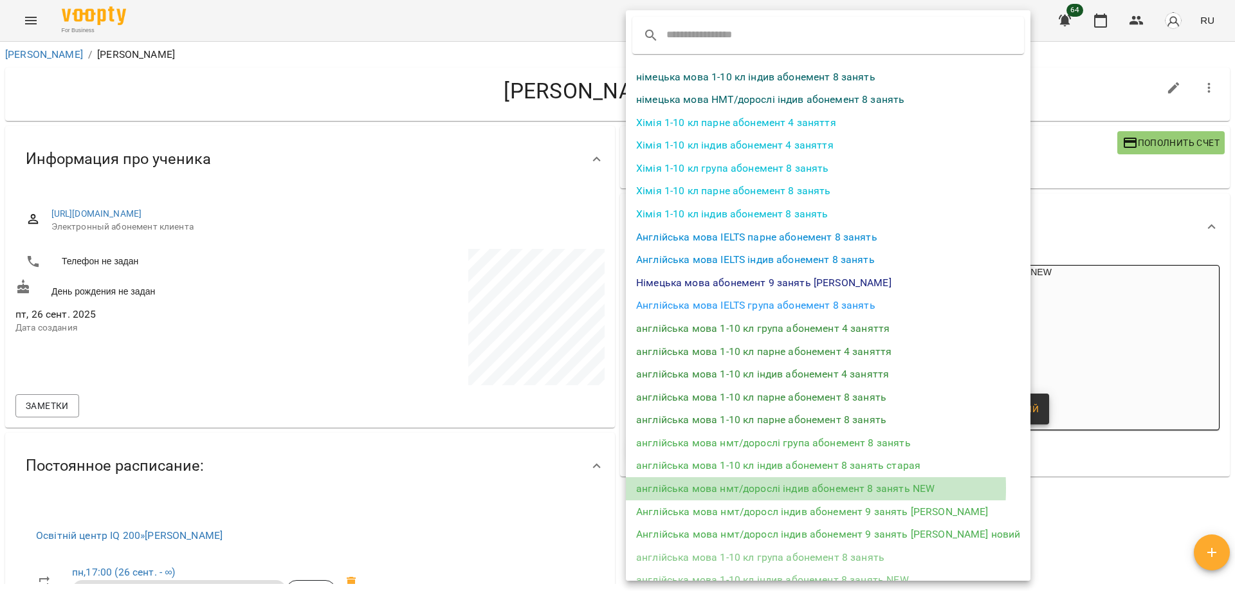
click at [784, 488] on li "англійська мова нмт/дорослі індив абонемент 8 занять NEW" at bounding box center [828, 488] width 405 height 23
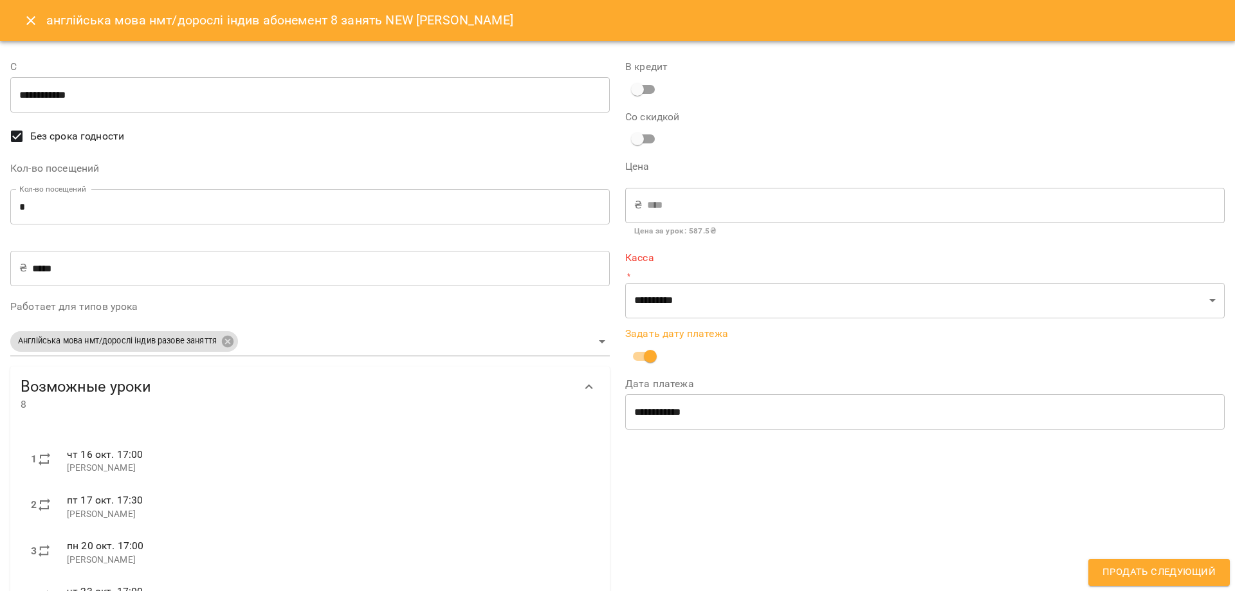
click at [659, 423] on input "**********" at bounding box center [925, 412] width 600 height 36
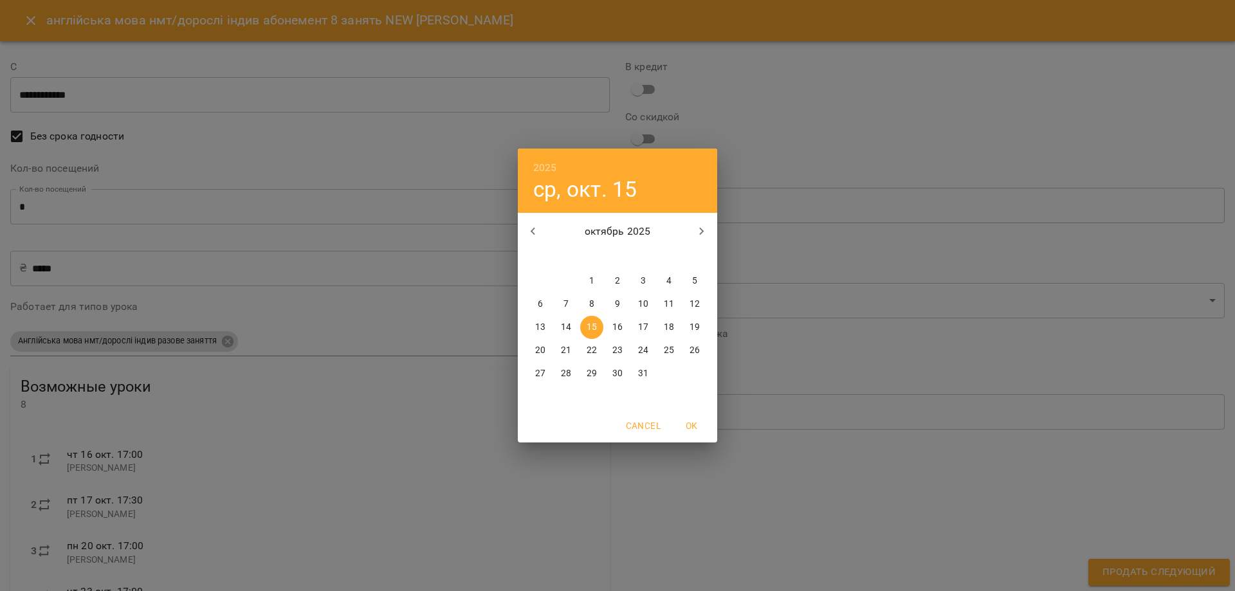
click at [540, 326] on p "13" at bounding box center [540, 327] width 10 height 13
type input "**********"
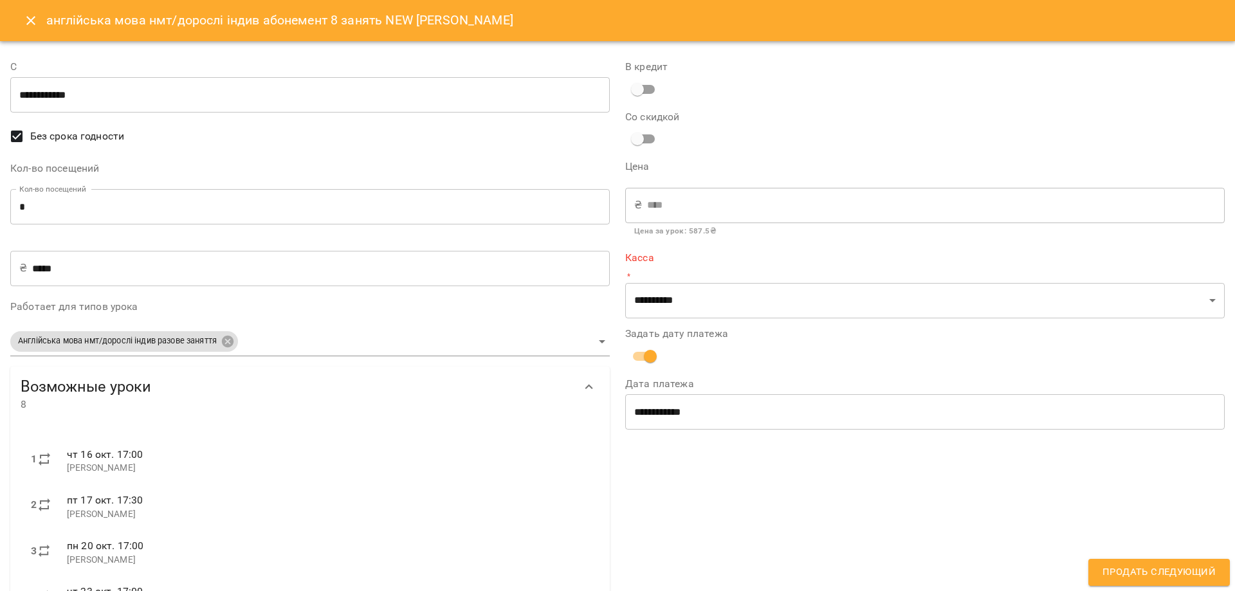
click at [681, 475] on div "**********" at bounding box center [925, 438] width 615 height 789
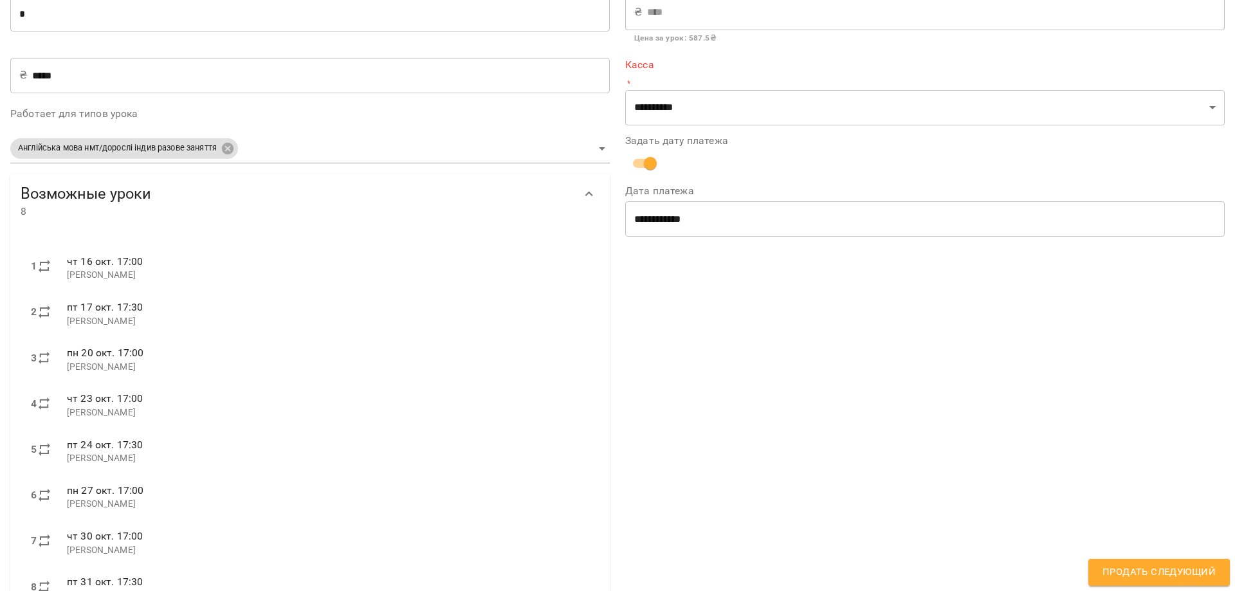
scroll to position [244, 0]
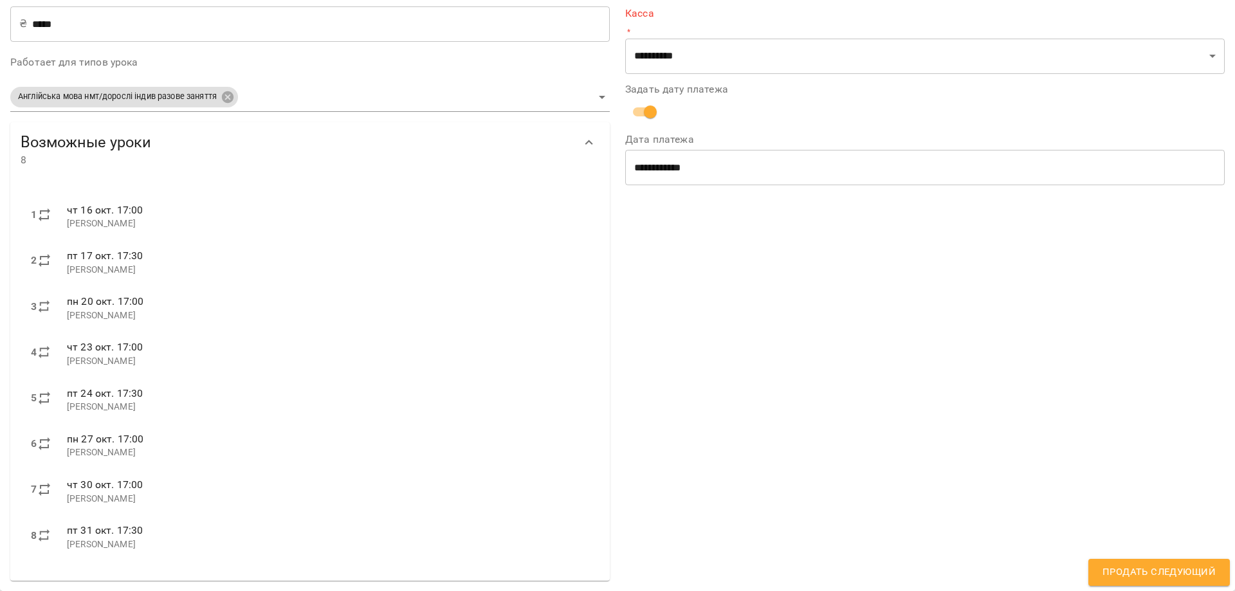
click at [1178, 562] on button "Продать следующий" at bounding box center [1160, 572] width 142 height 27
click at [1163, 576] on span "Продать следующий" at bounding box center [1159, 572] width 113 height 17
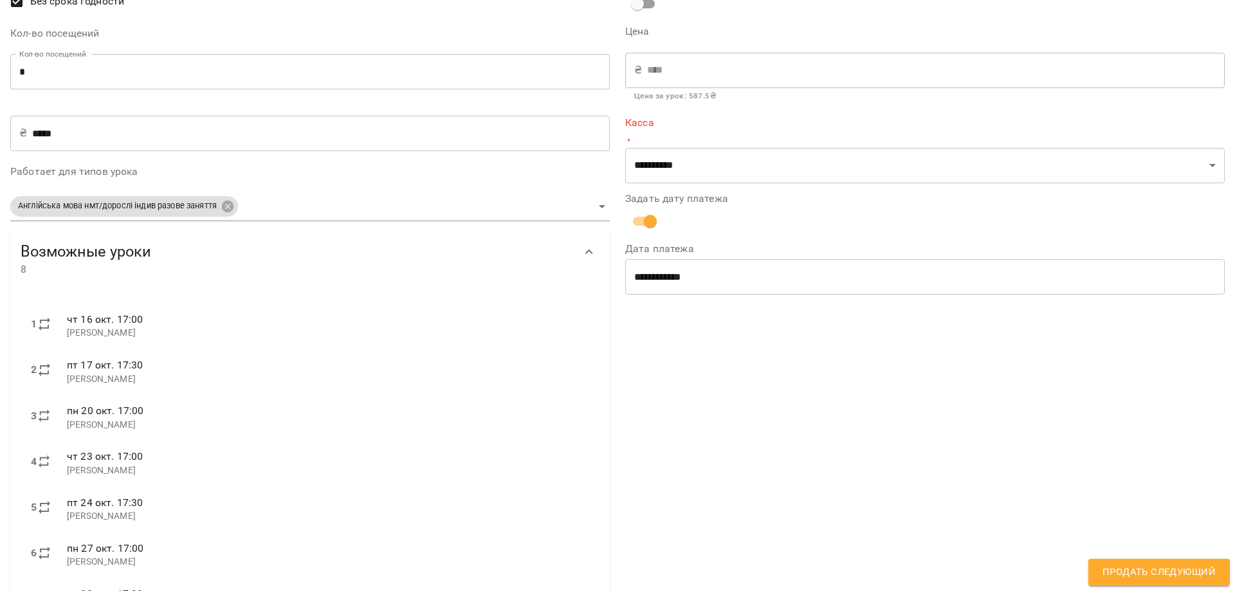
scroll to position [0, 0]
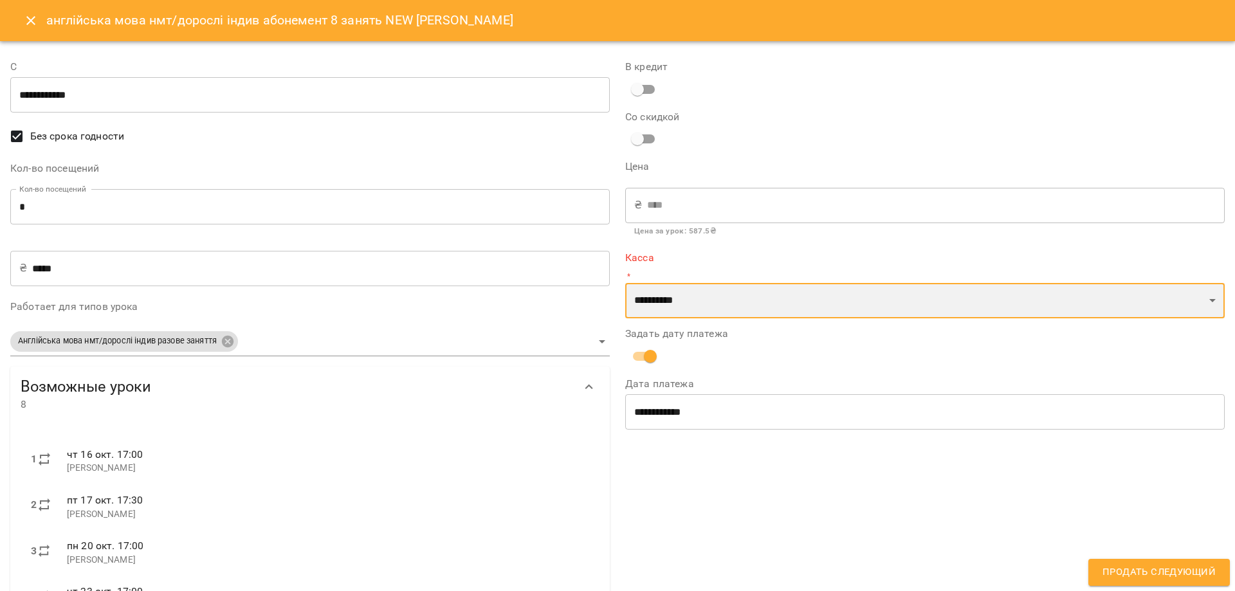
click at [704, 302] on select "**********" at bounding box center [925, 301] width 600 height 36
select select "****"
click at [625, 283] on select "**********" at bounding box center [925, 301] width 600 height 36
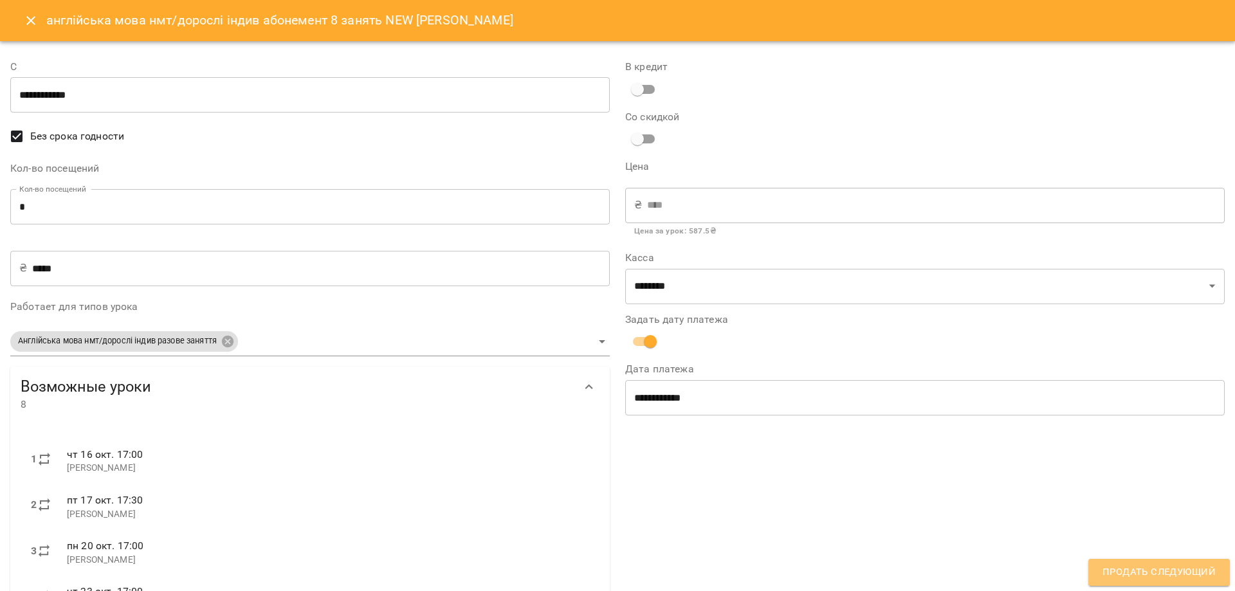
click at [1123, 567] on span "Продать следующий" at bounding box center [1159, 572] width 113 height 17
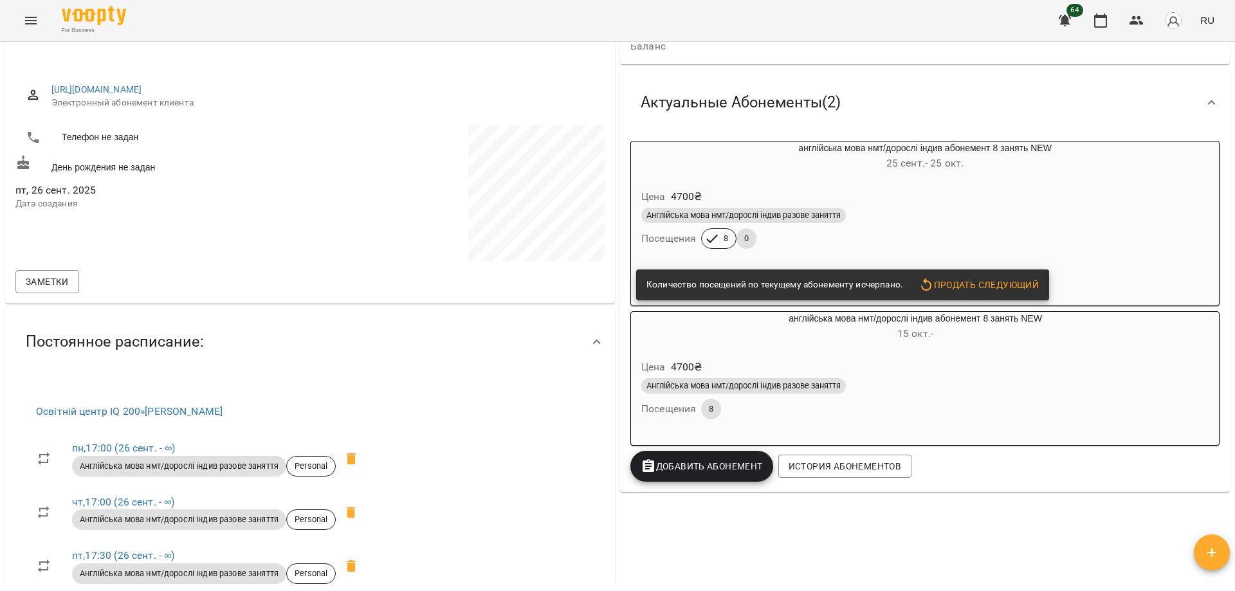
scroll to position [129, 0]
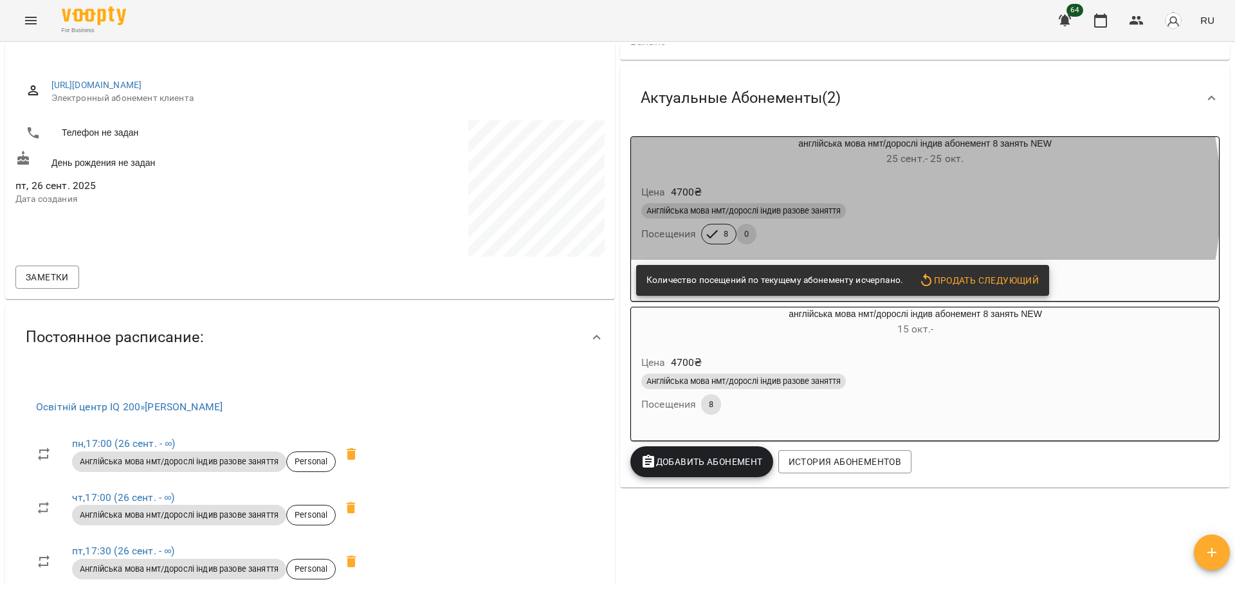
click at [867, 199] on div "Цена 4700 ₴" at bounding box center [925, 192] width 573 height 23
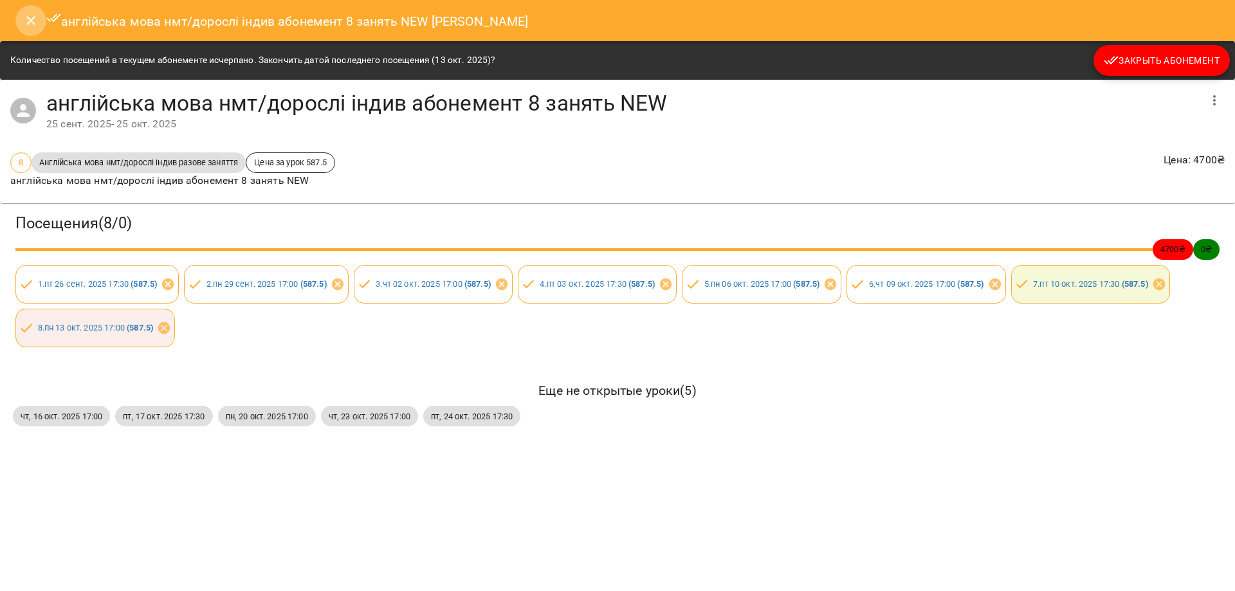
click at [26, 19] on icon "Close" at bounding box center [30, 20] width 15 height 15
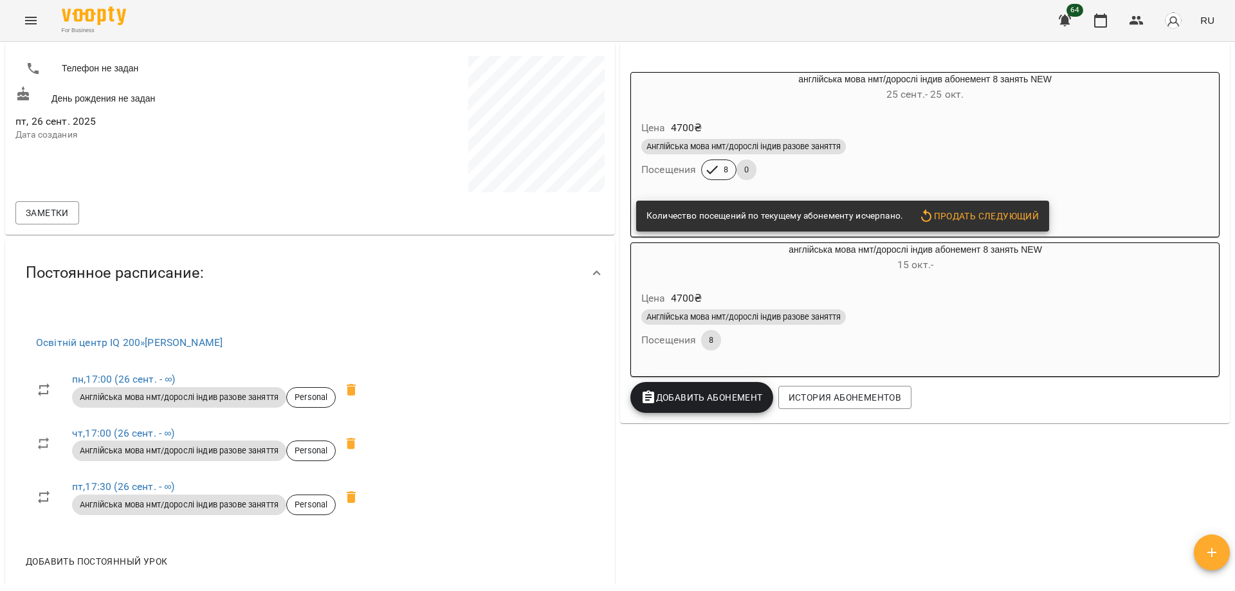
scroll to position [0, 0]
